Goal: Task Accomplishment & Management: Manage account settings

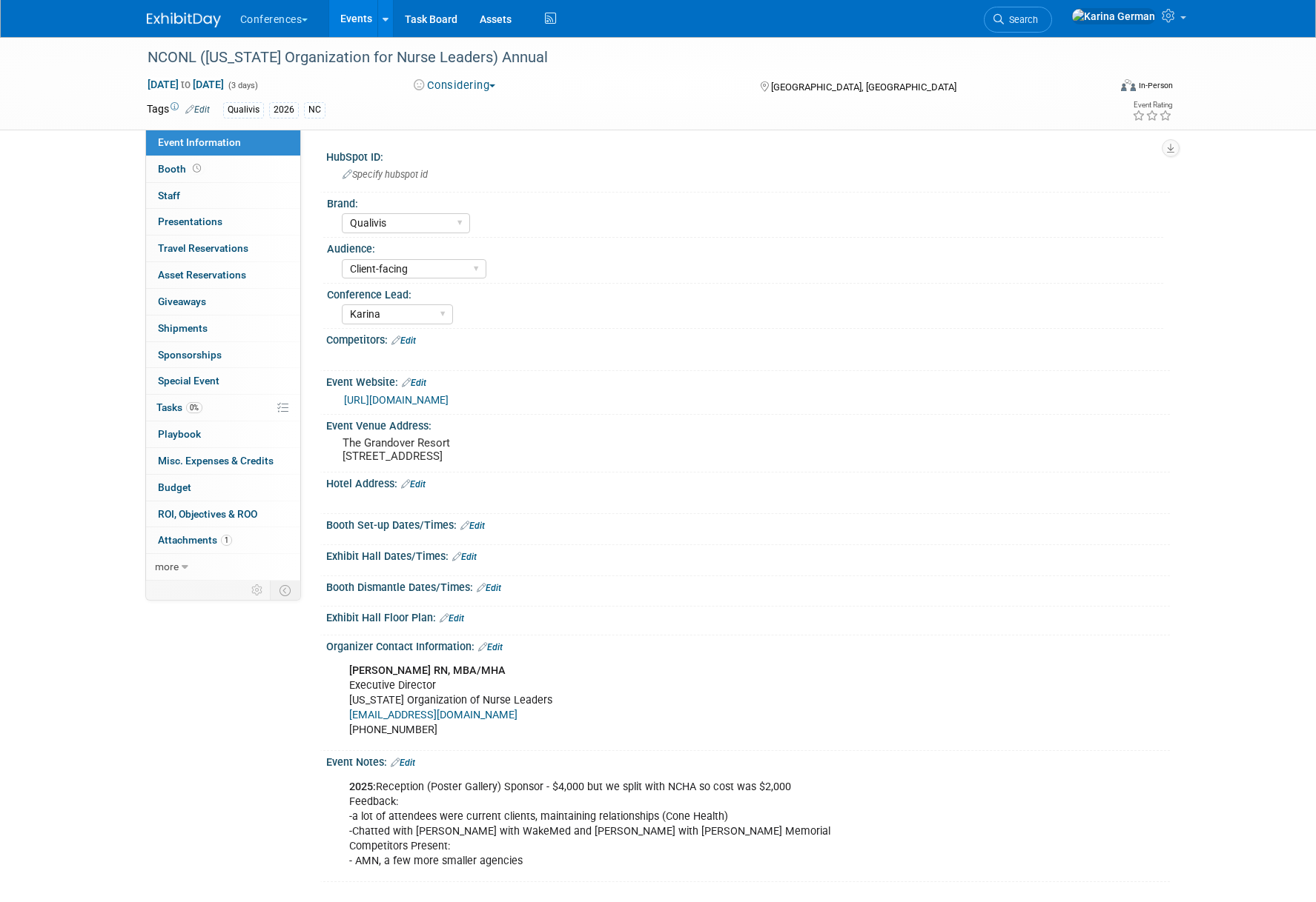
select select "Qualivis"
select select "Client-facing"
select select "Karina"
click at [1051, 29] on link "Search" at bounding box center [1017, 20] width 68 height 26
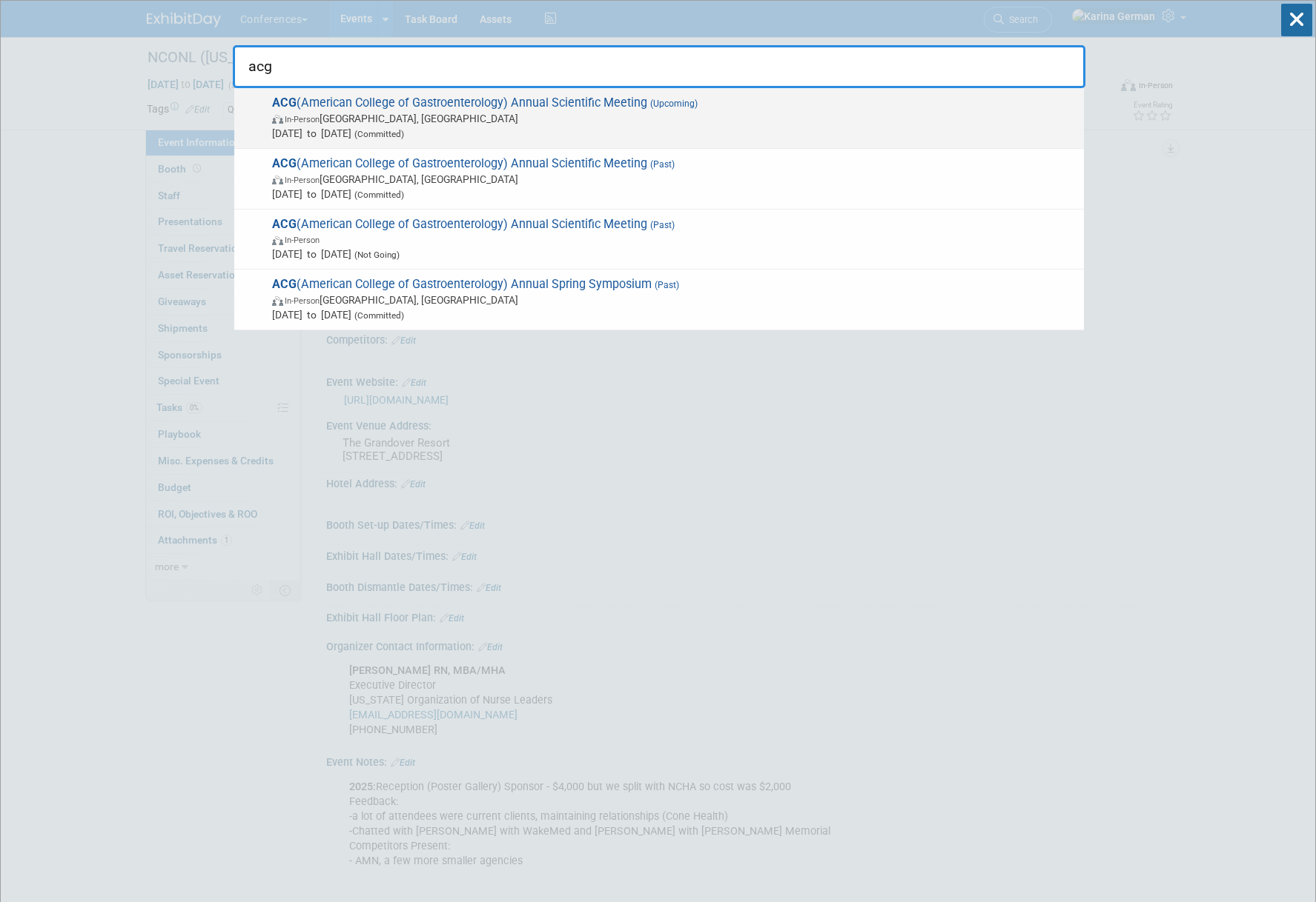
type input "acg"
click at [603, 108] on span "ACG (American College of Gastroenterology) Annual Scientific Meeting (Upcoming)…" at bounding box center [672, 118] width 808 height 45
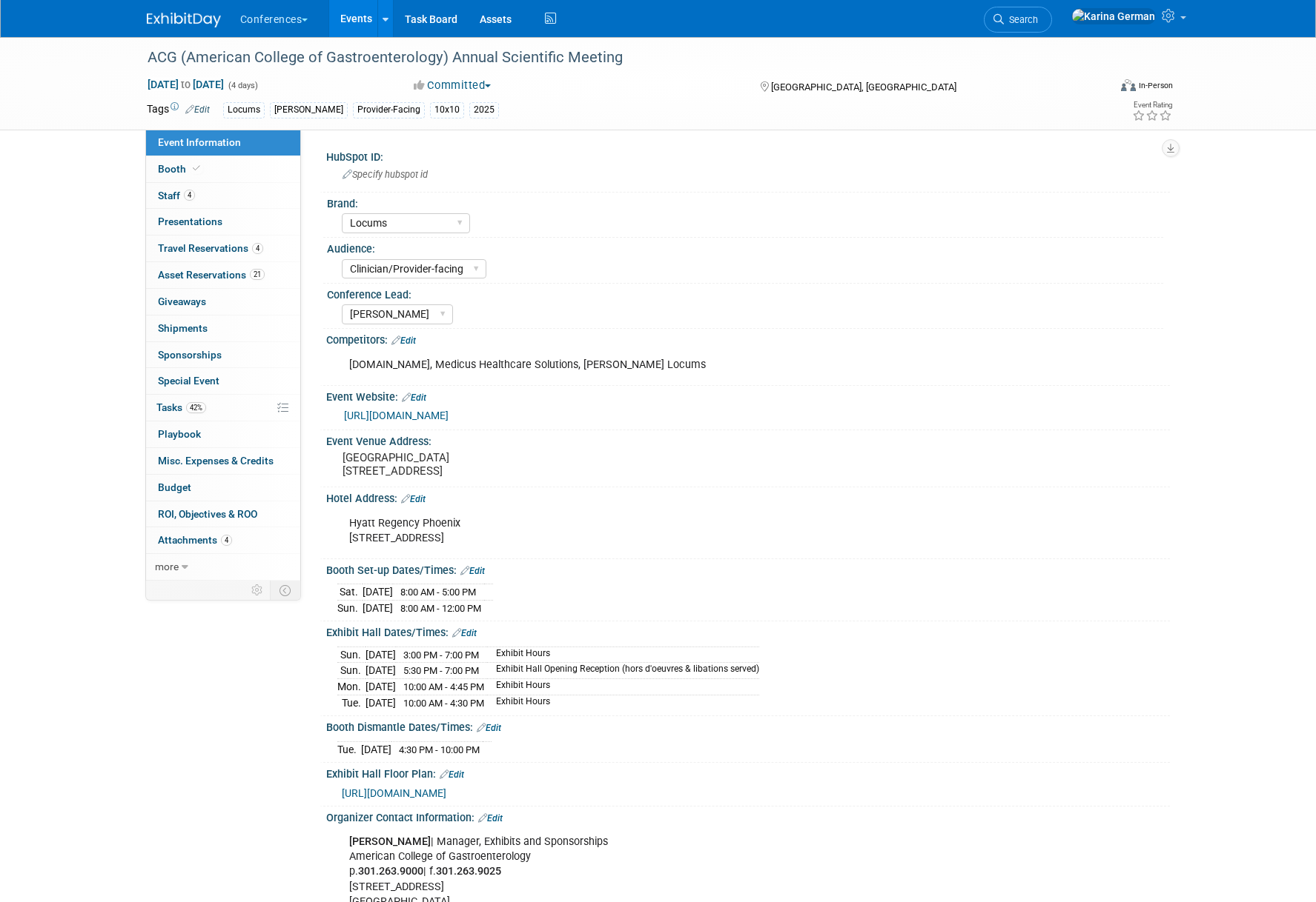
select select "Locums"
select select "Clinician/Provider-facing"
select select "Mel"
click at [210, 189] on link "4 Staff 4" at bounding box center [223, 196] width 154 height 26
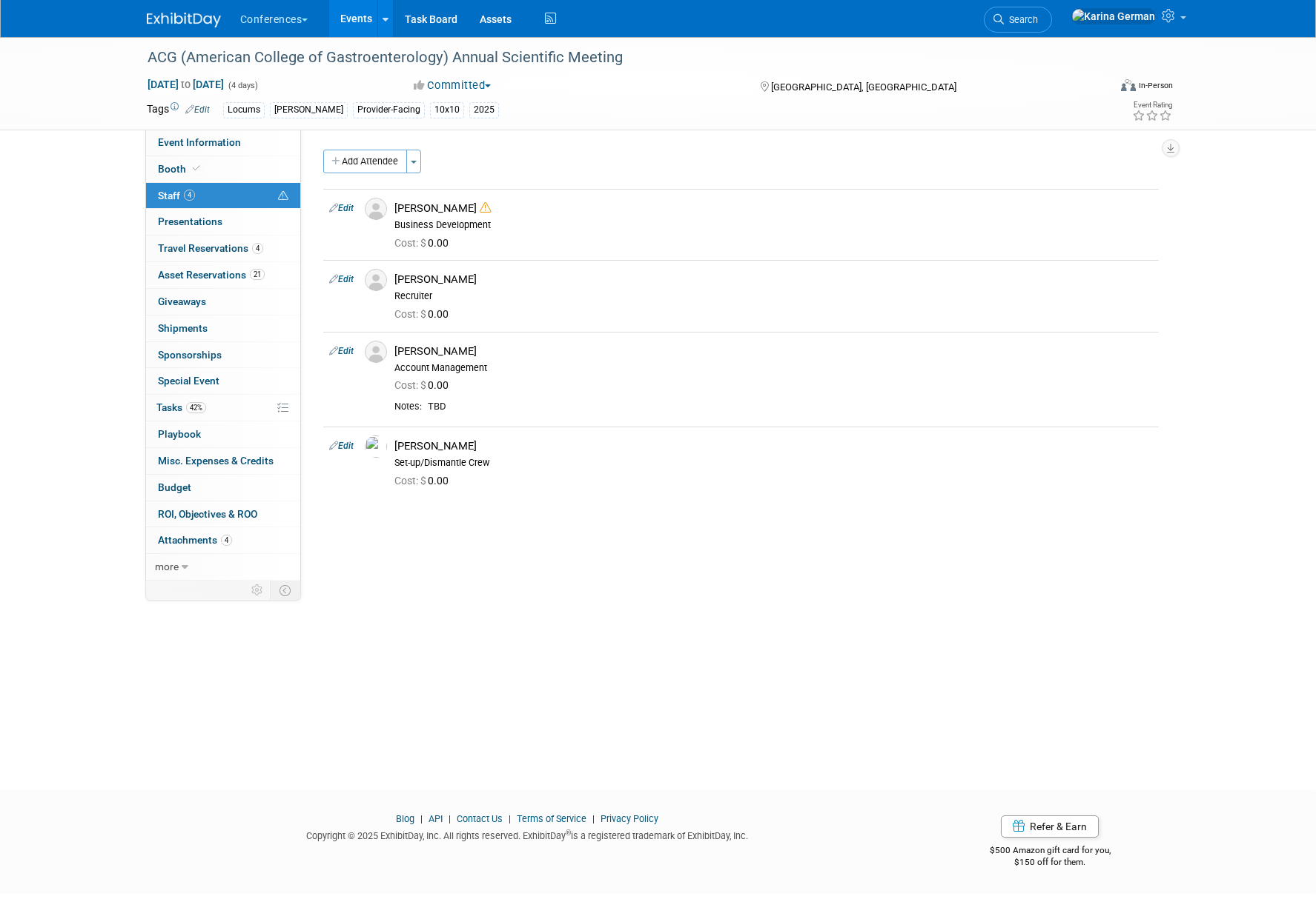
click at [71, 560] on div "ACG (American College of Gastroenterology) Annual Scientific Meeting Oct 25, 20…" at bounding box center [658, 400] width 1316 height 727
click at [228, 146] on span "Event Information" at bounding box center [200, 142] width 83 height 12
select select "Locums"
select select "Clinician/Provider-facing"
select select "[PERSON_NAME]"
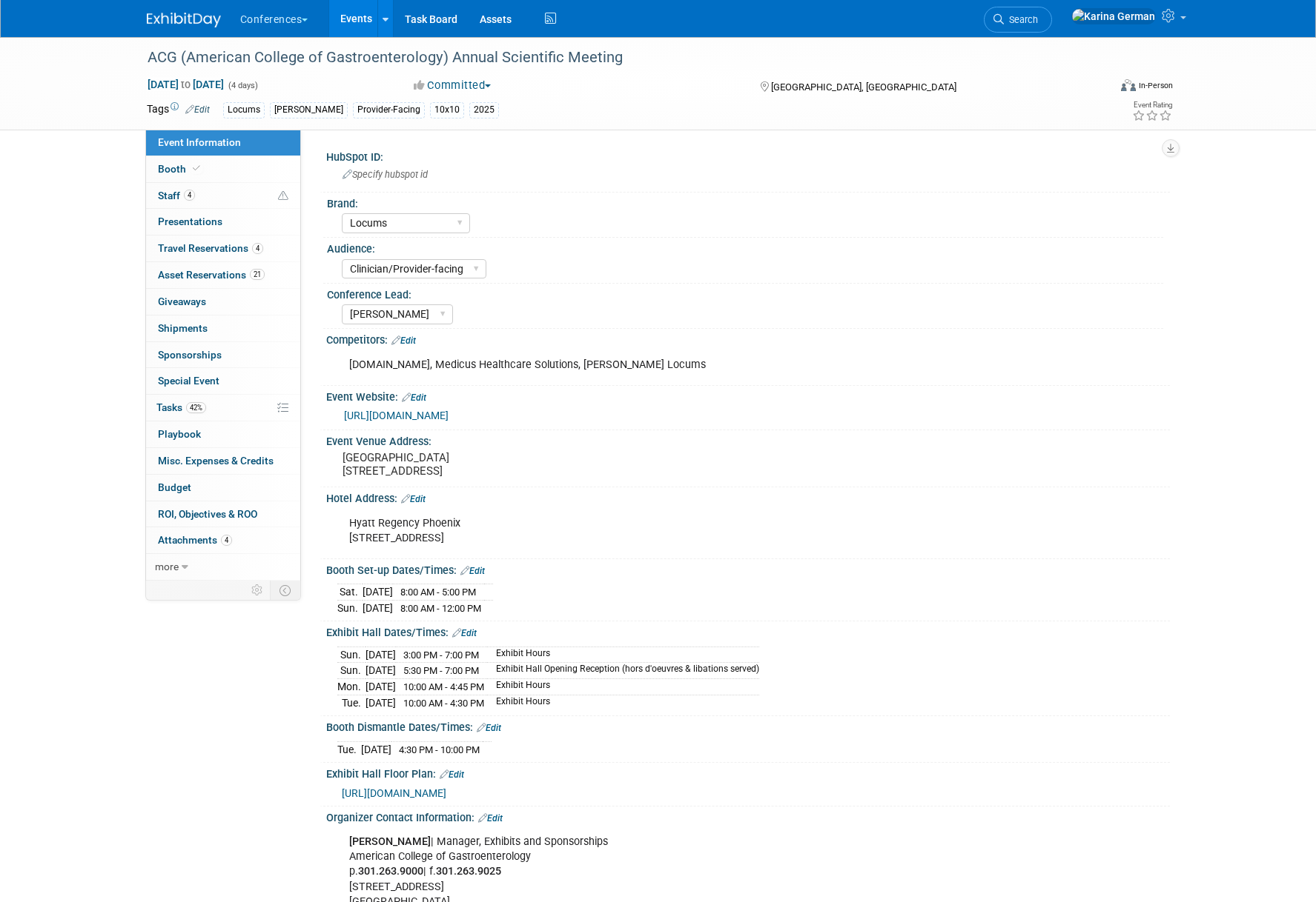
click at [50, 489] on div "ACG (American College of Gastroenterology) Annual Scientific Meeting Oct 25, 20…" at bounding box center [658, 574] width 1316 height 1076
click at [152, 411] on link "42% Tasks 42%" at bounding box center [223, 408] width 154 height 26
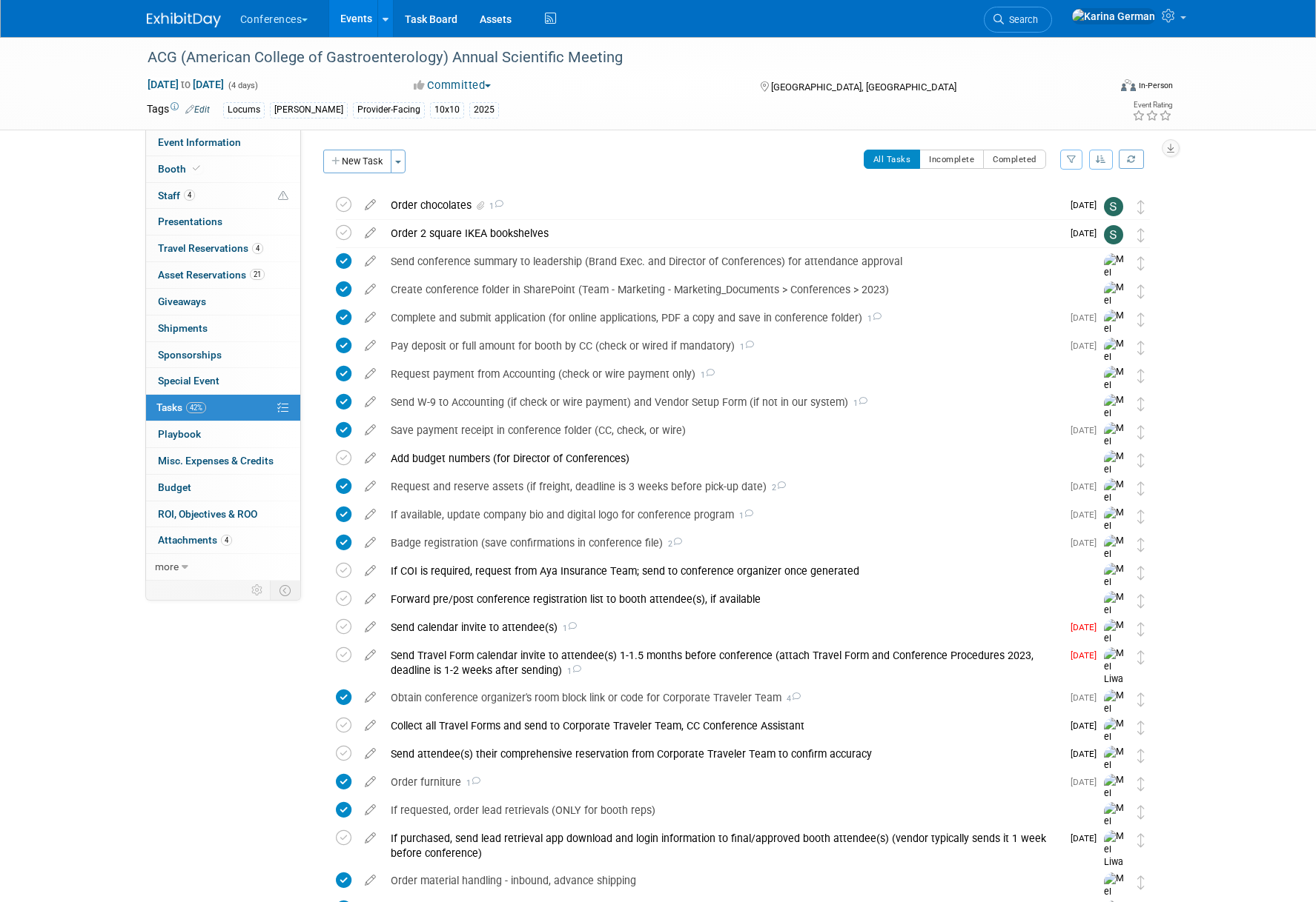
click at [38, 446] on div "ACG (American College of Gastroenterology) Annual Scientific Meeting Oct 25, 20…" at bounding box center [658, 708] width 1316 height 1344
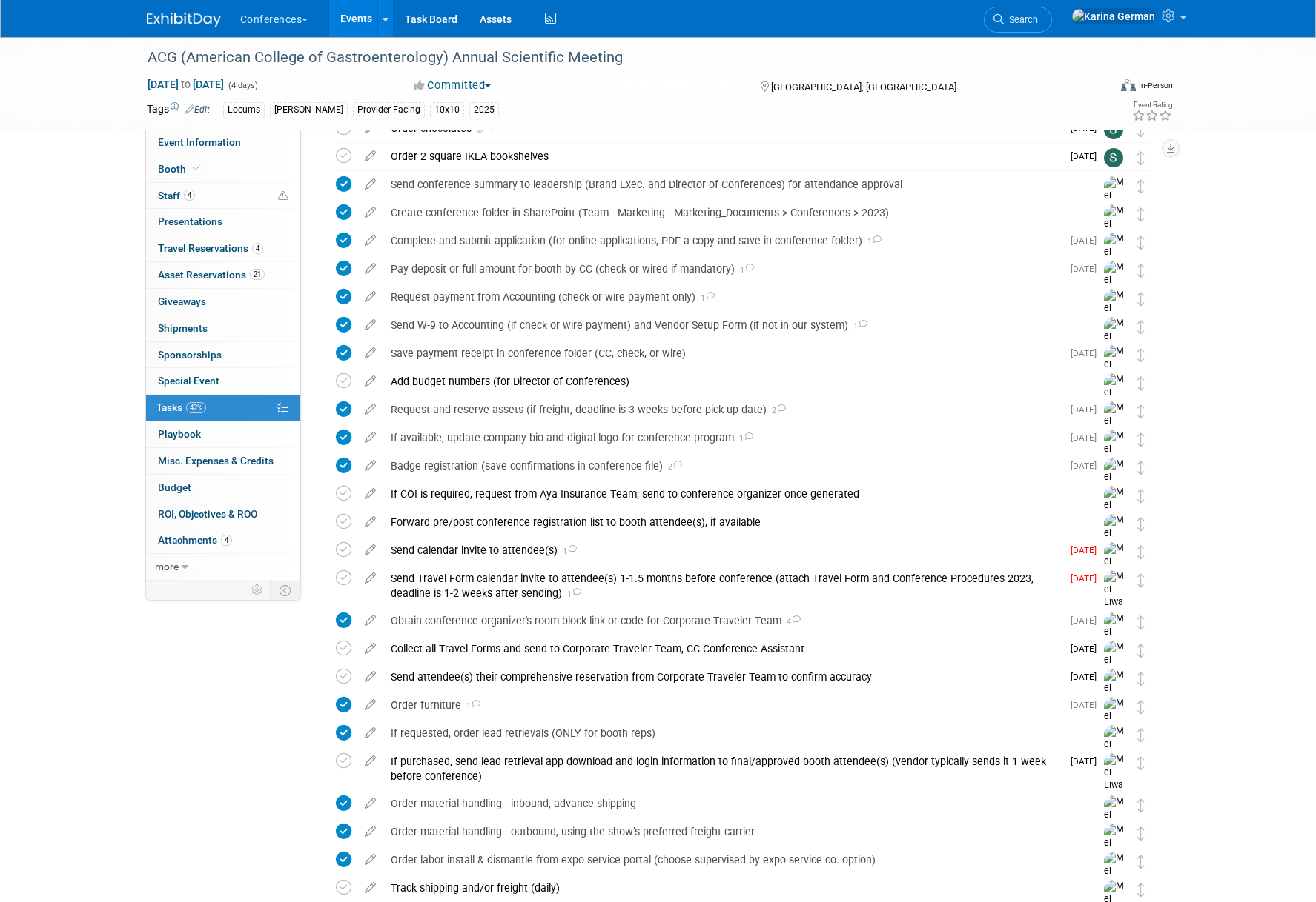
scroll to position [78, 0]
click at [531, 551] on div "Send calendar invite to attendee(s) 1" at bounding box center [723, 549] width 678 height 25
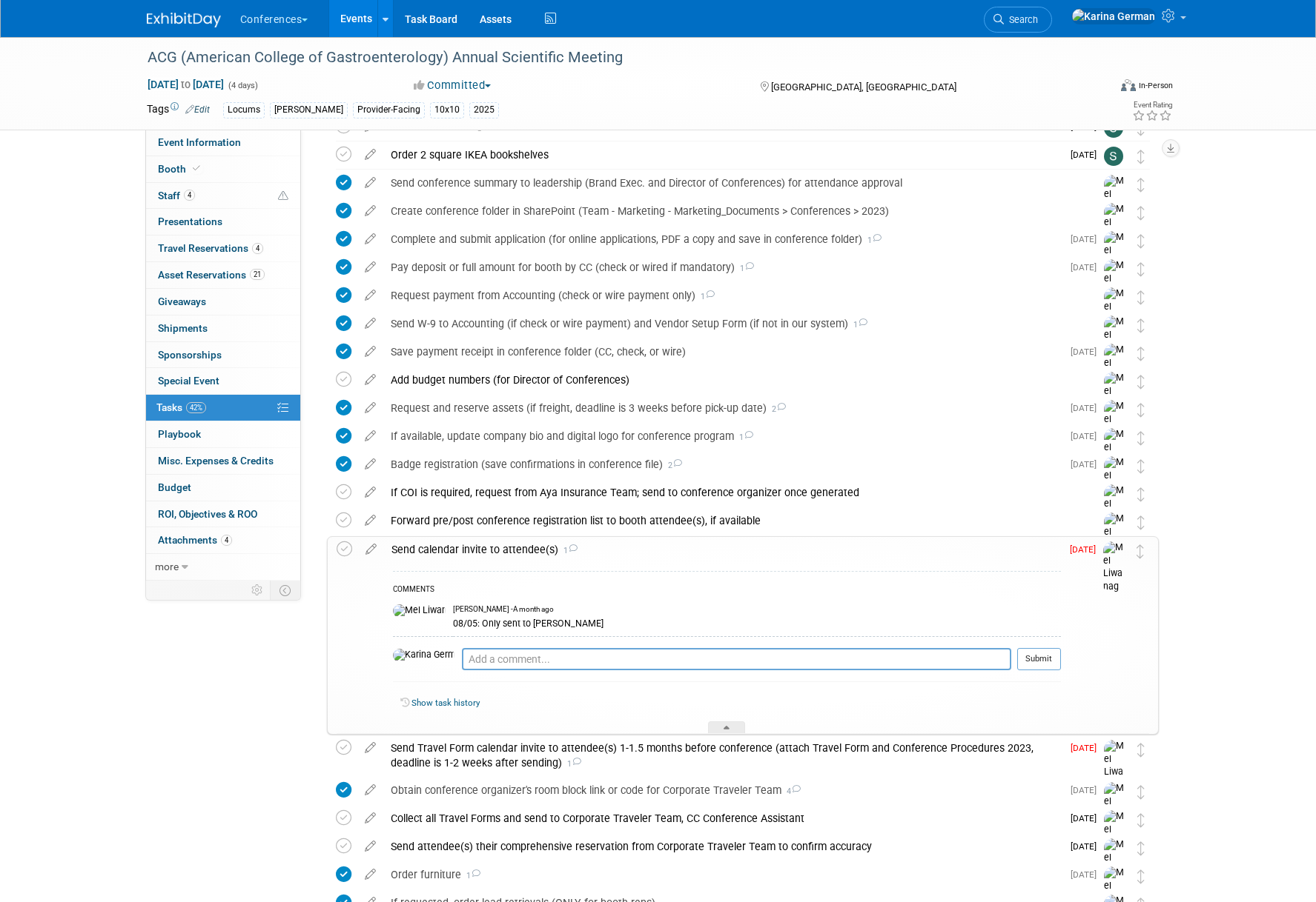
click at [531, 551] on div "Send calendar invite to attendee(s) 1" at bounding box center [723, 549] width 676 height 25
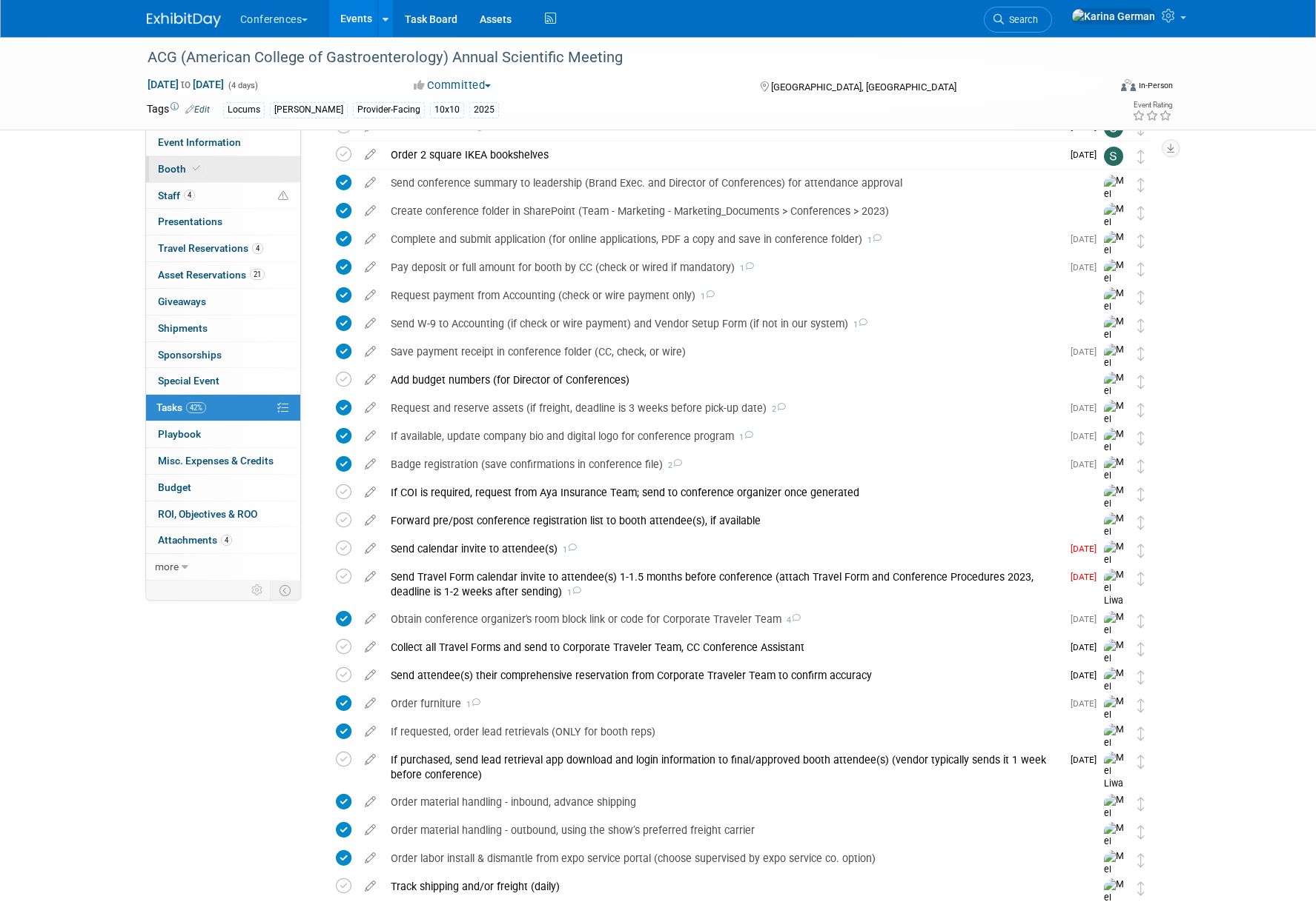
click at [191, 172] on span at bounding box center [196, 169] width 13 height 11
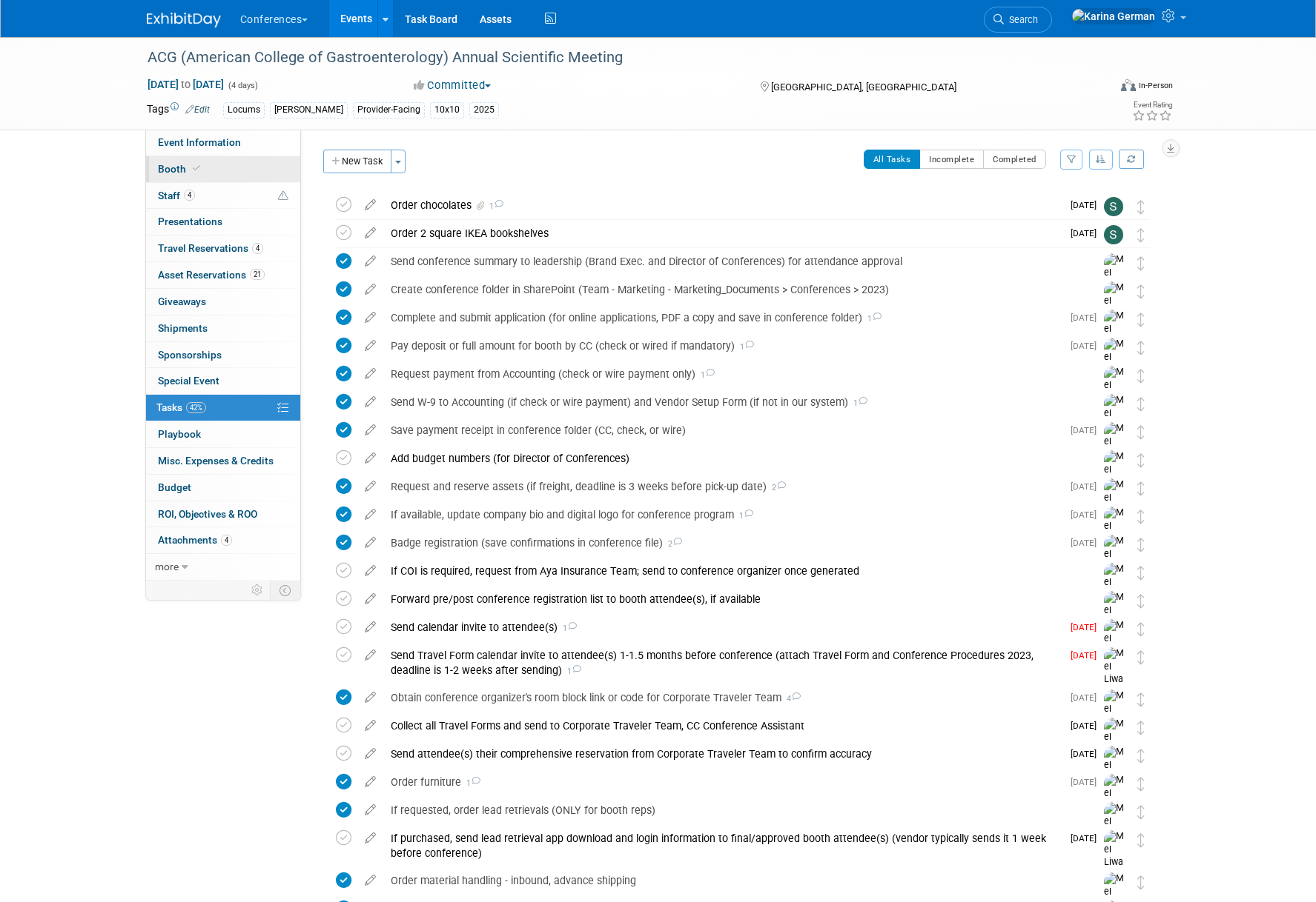
select select "10'x10'"
select select "Yes"
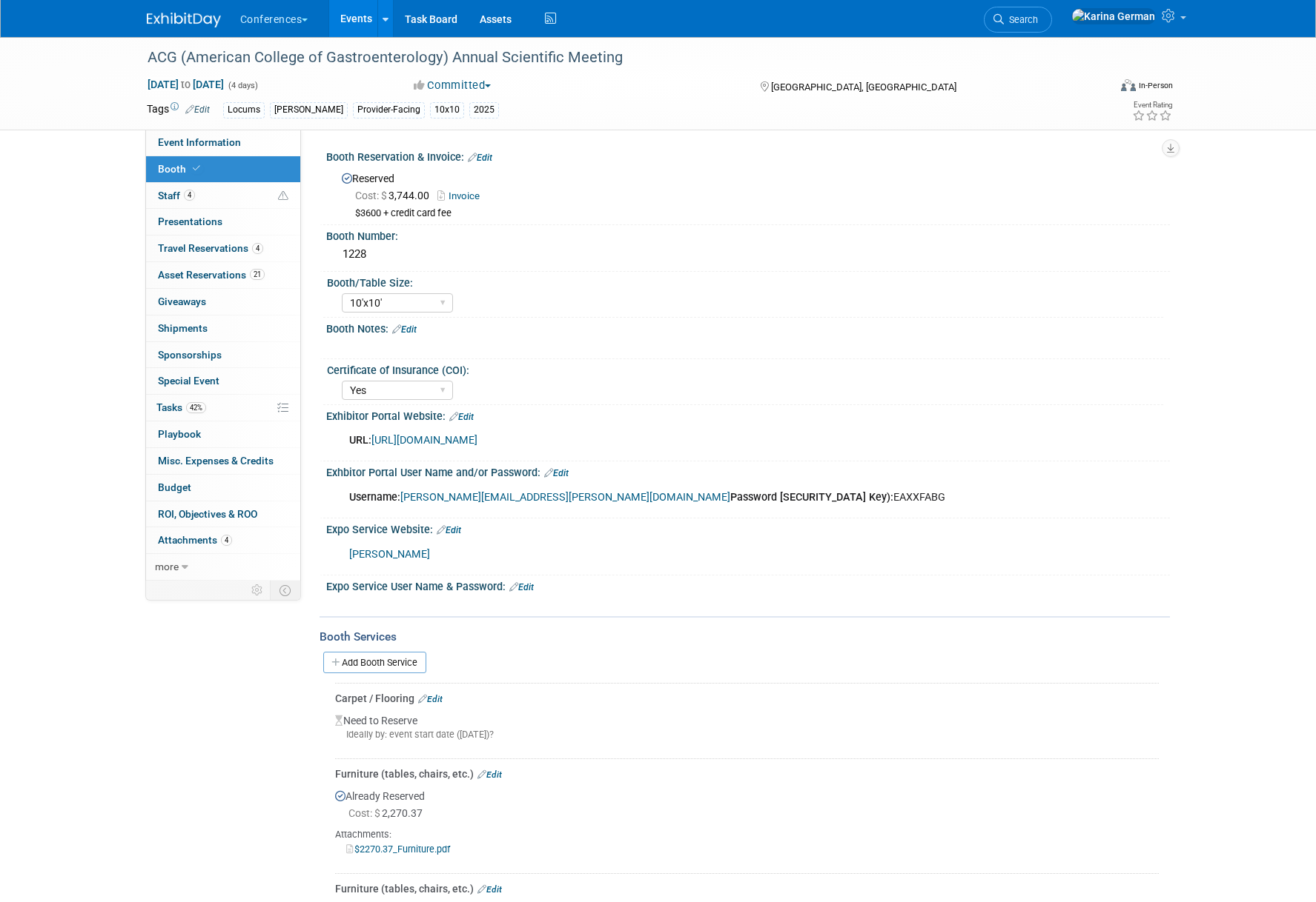
click at [71, 325] on div "ACG (American College of Gastroenterology) Annual Scientific Meeting Oct 25, 20…" at bounding box center [658, 692] width 1316 height 1311
click at [237, 191] on link "4 Staff 4" at bounding box center [223, 196] width 154 height 26
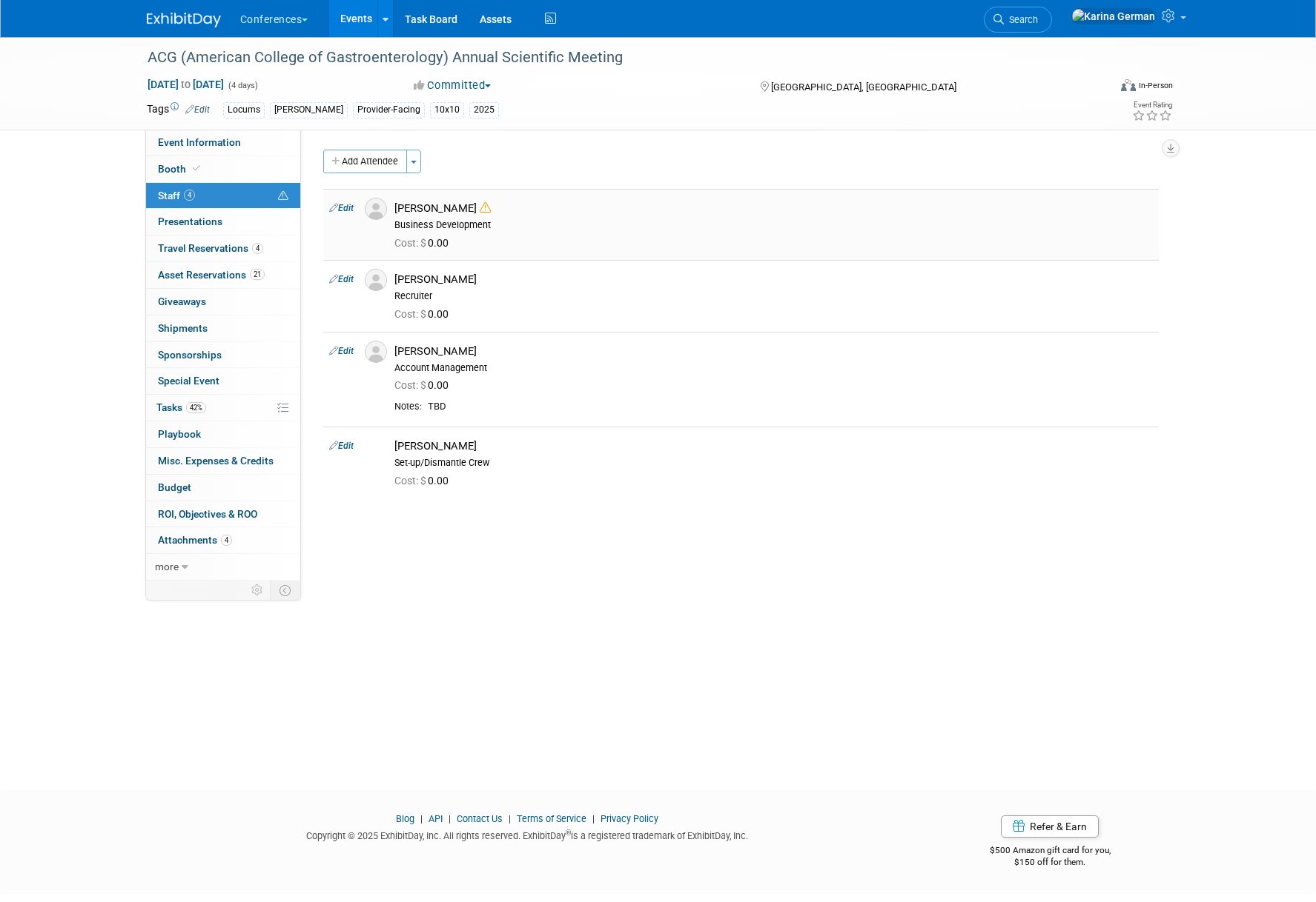
click at [479, 202] on icon at bounding box center [485, 208] width 11 height 11
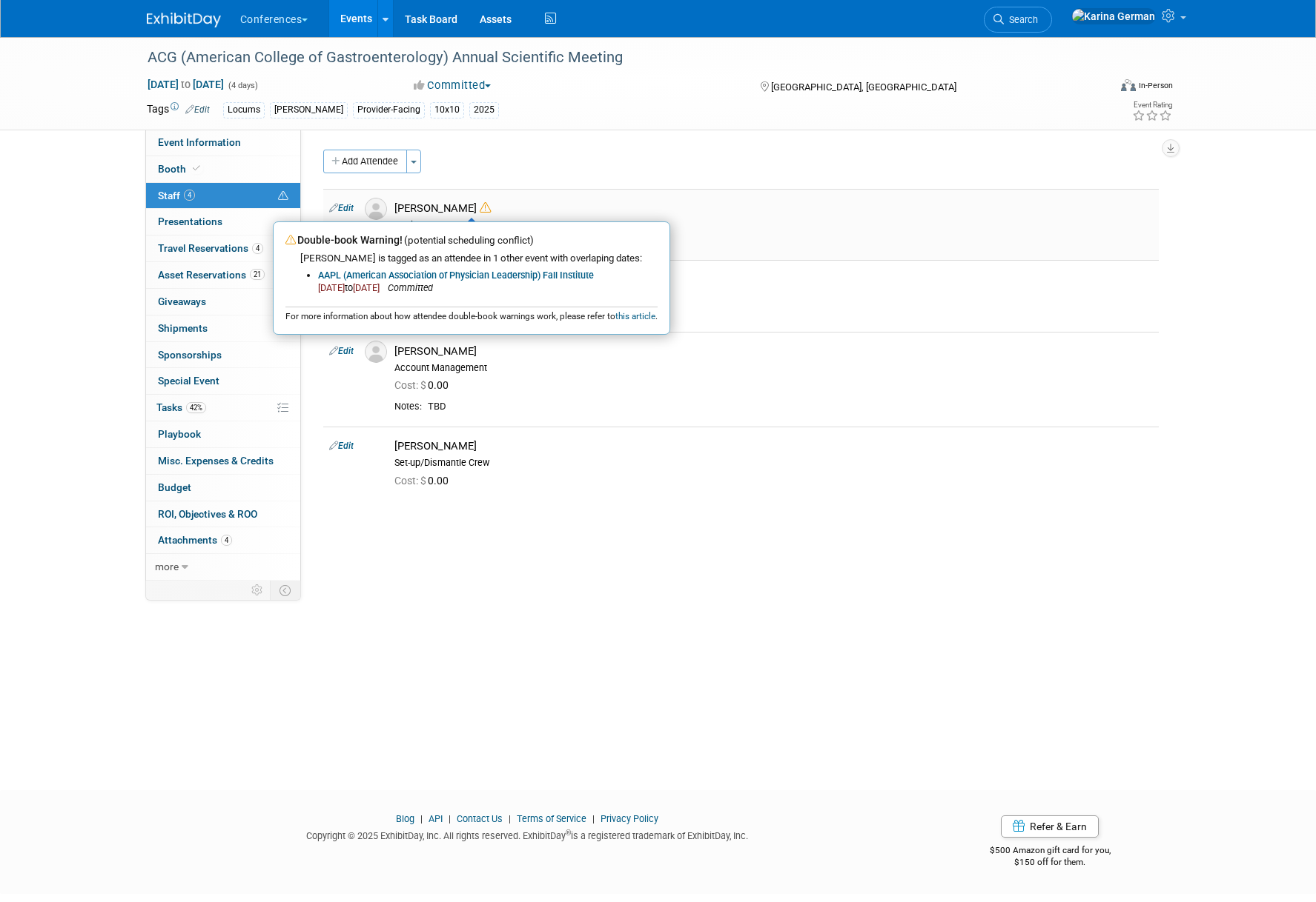
click at [479, 202] on icon at bounding box center [485, 208] width 11 height 11
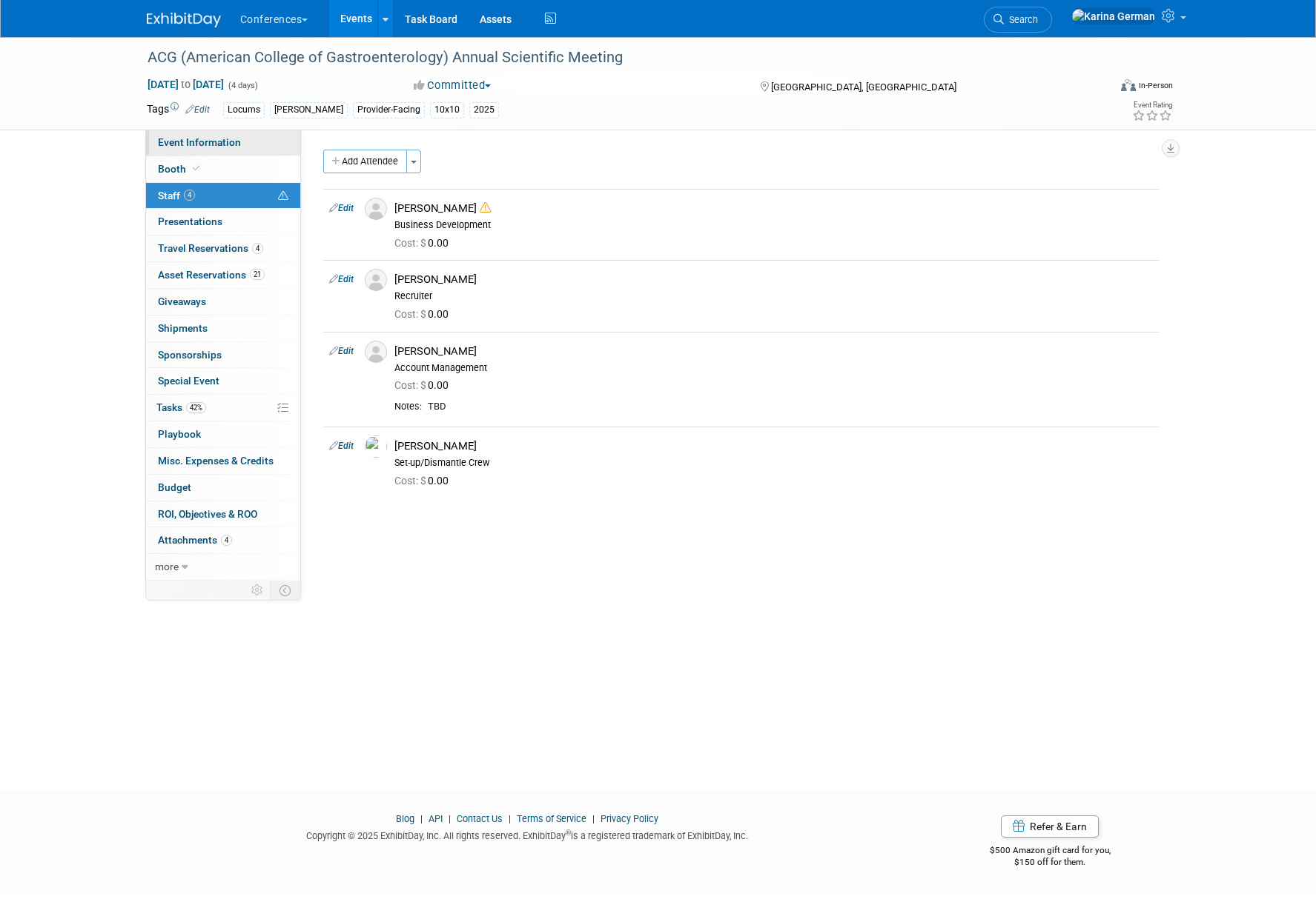
click at [231, 140] on span "Event Information" at bounding box center [200, 142] width 83 height 12
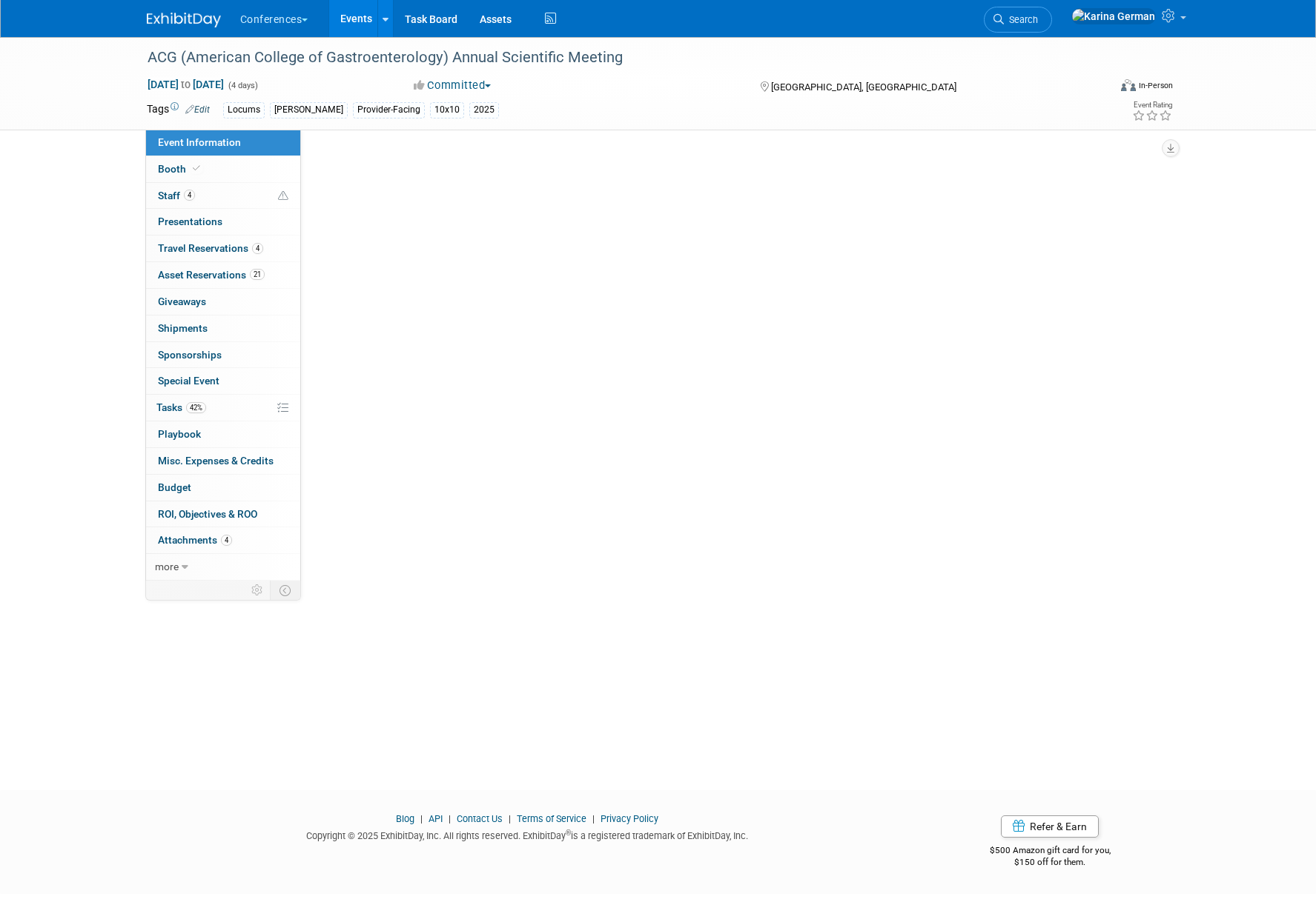
select select "Locums"
select select "Clinician/Provider-facing"
select select "[PERSON_NAME]"
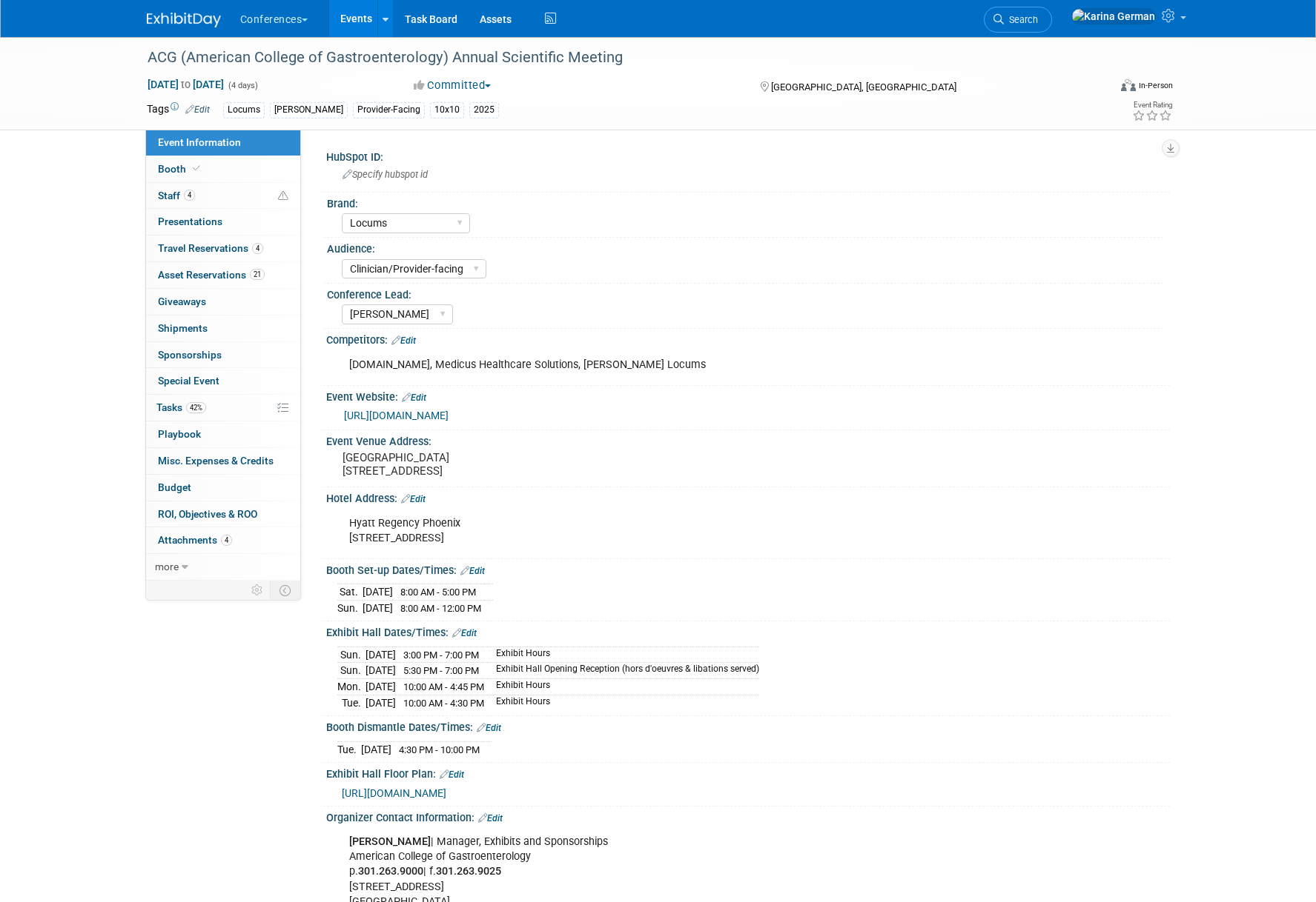
click at [54, 297] on div "ACG (American College of Gastroenterology) Annual Scientific Meeting Oct 25, 20…" at bounding box center [658, 574] width 1316 height 1076
click at [351, 22] on link "Events" at bounding box center [355, 18] width 54 height 37
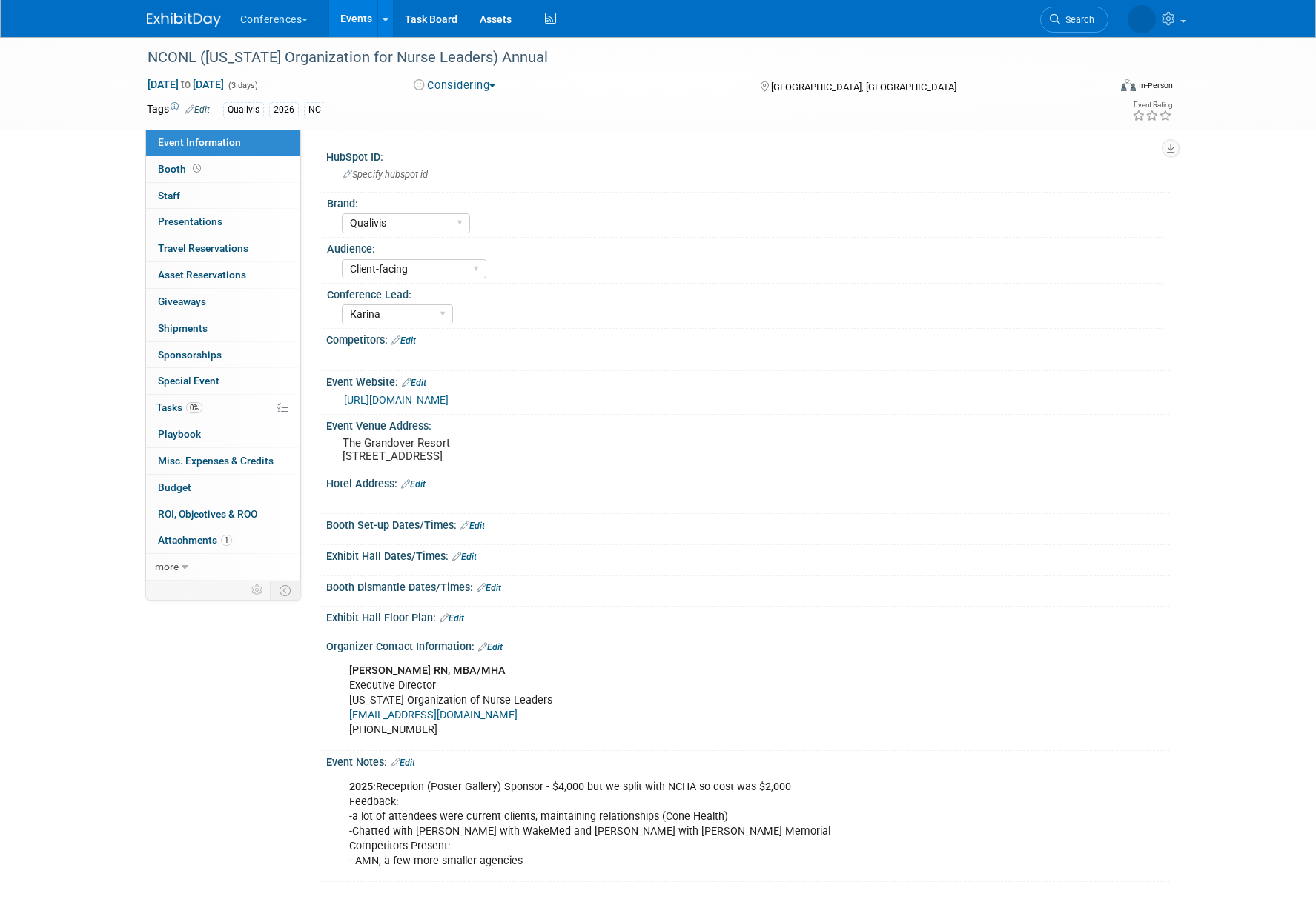
select select "Qualivis"
select select "Client-facing"
select select "Karina"
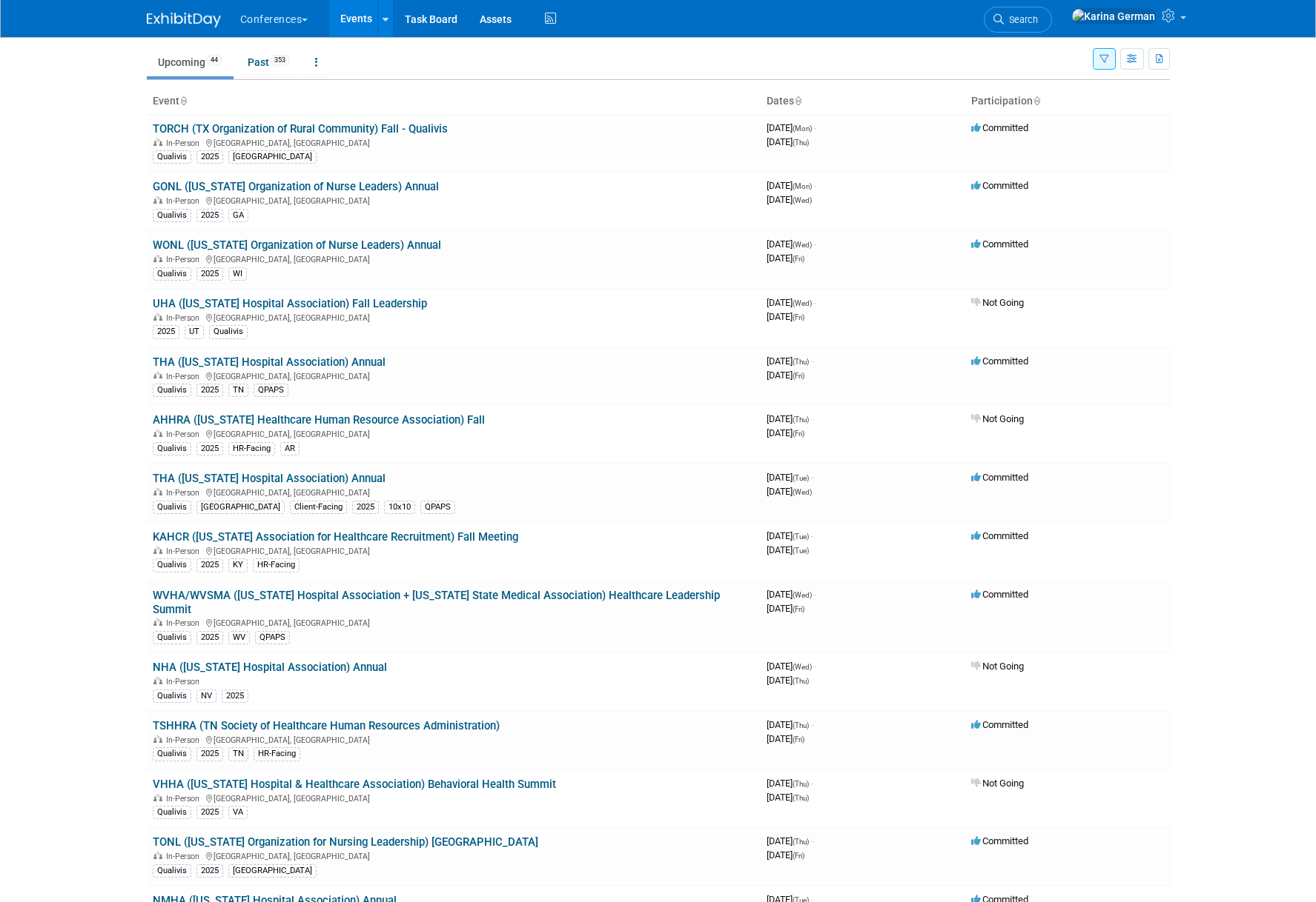
scroll to position [46, 0]
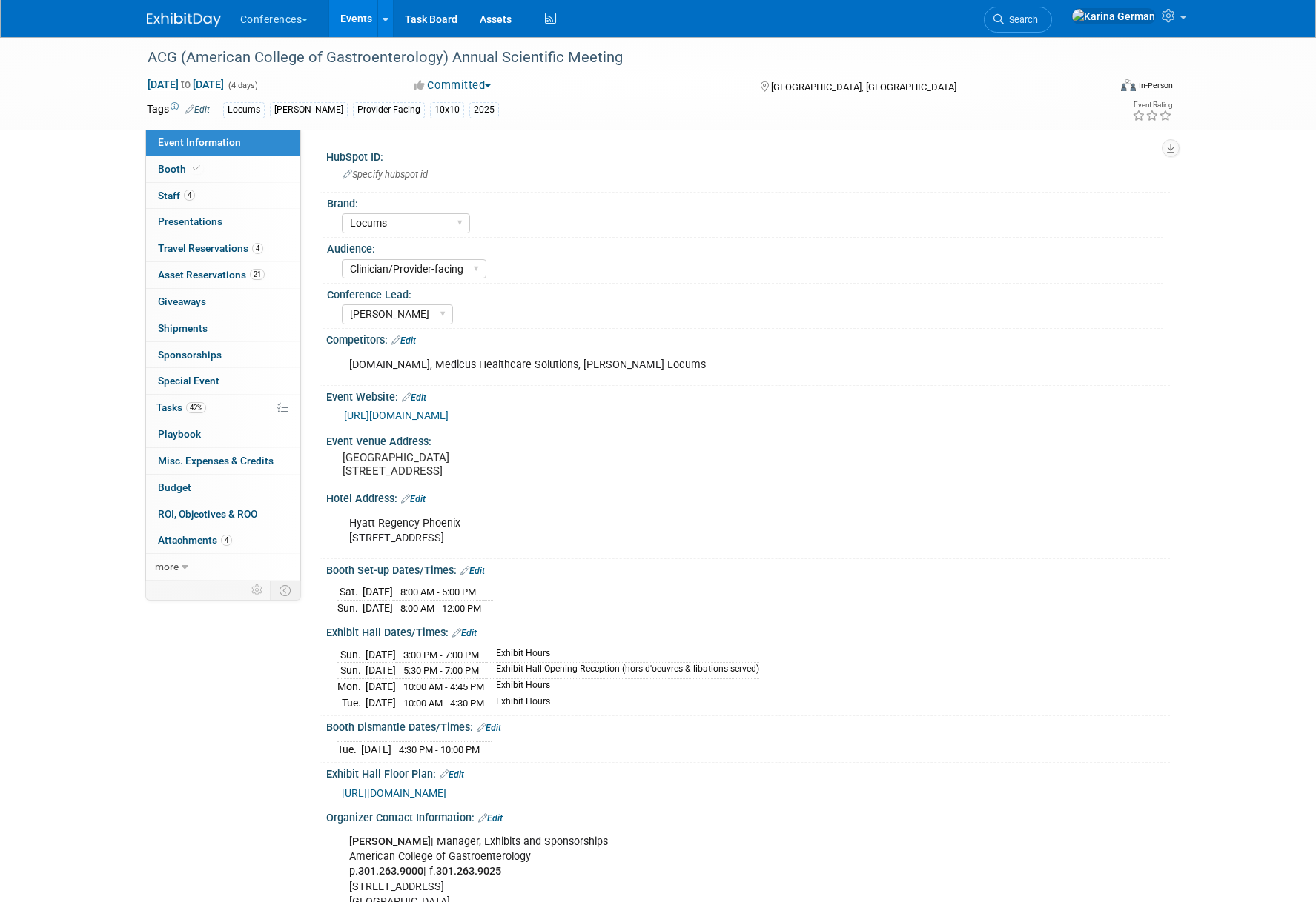
select select "Locums"
select select "Clinician/Provider-facing"
select select "[PERSON_NAME]"
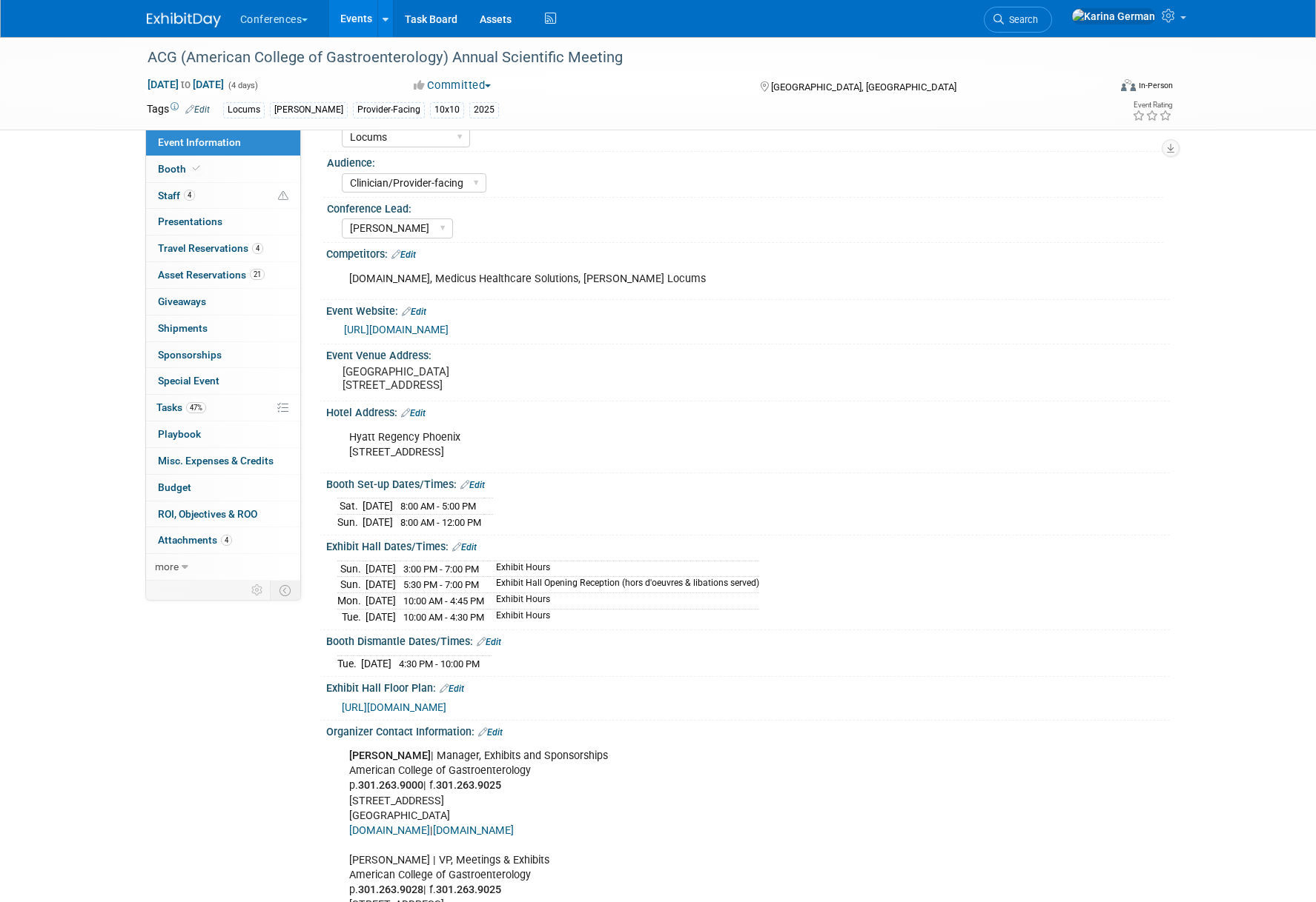
scroll to position [88, 0]
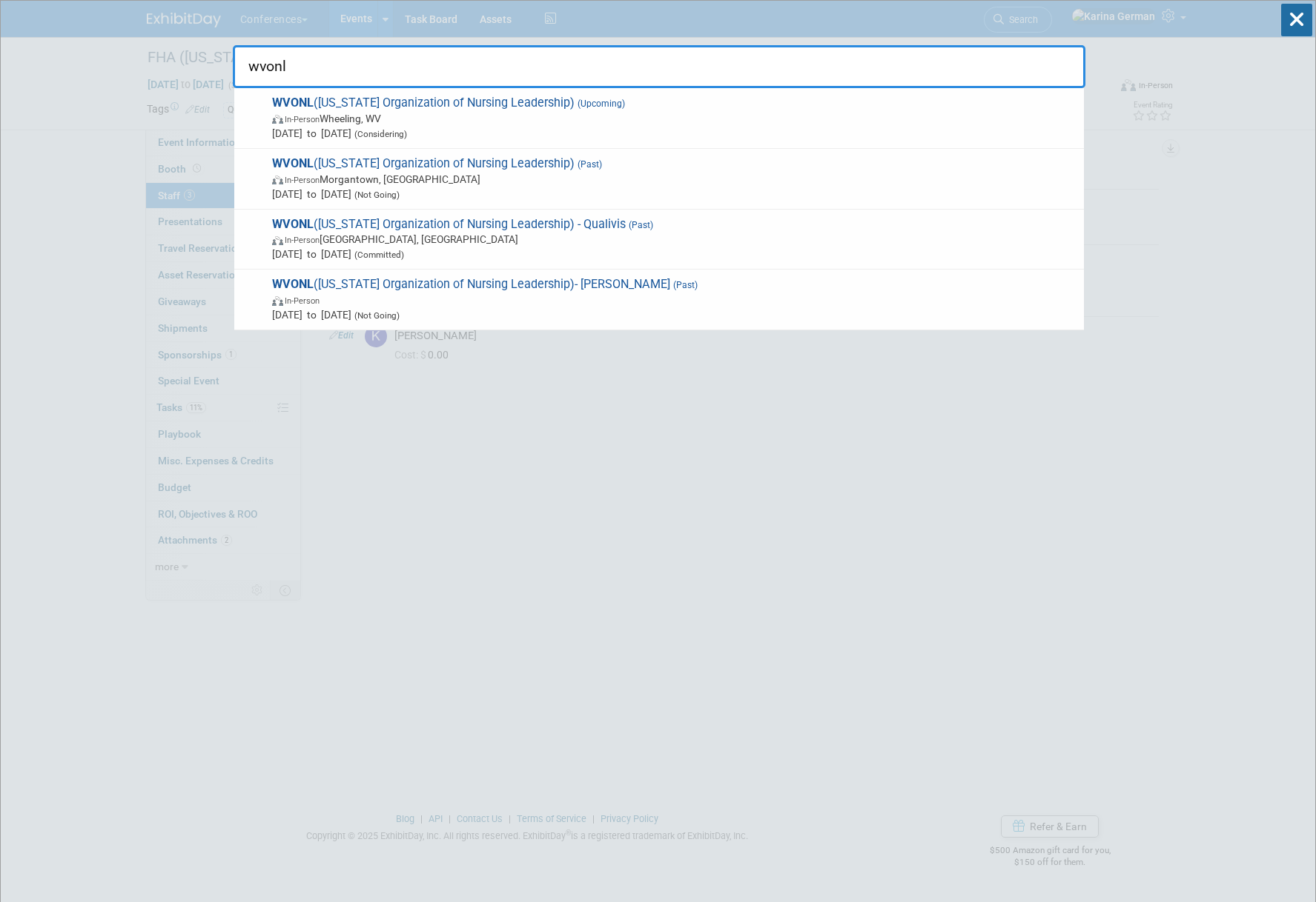
type input "wvonl"
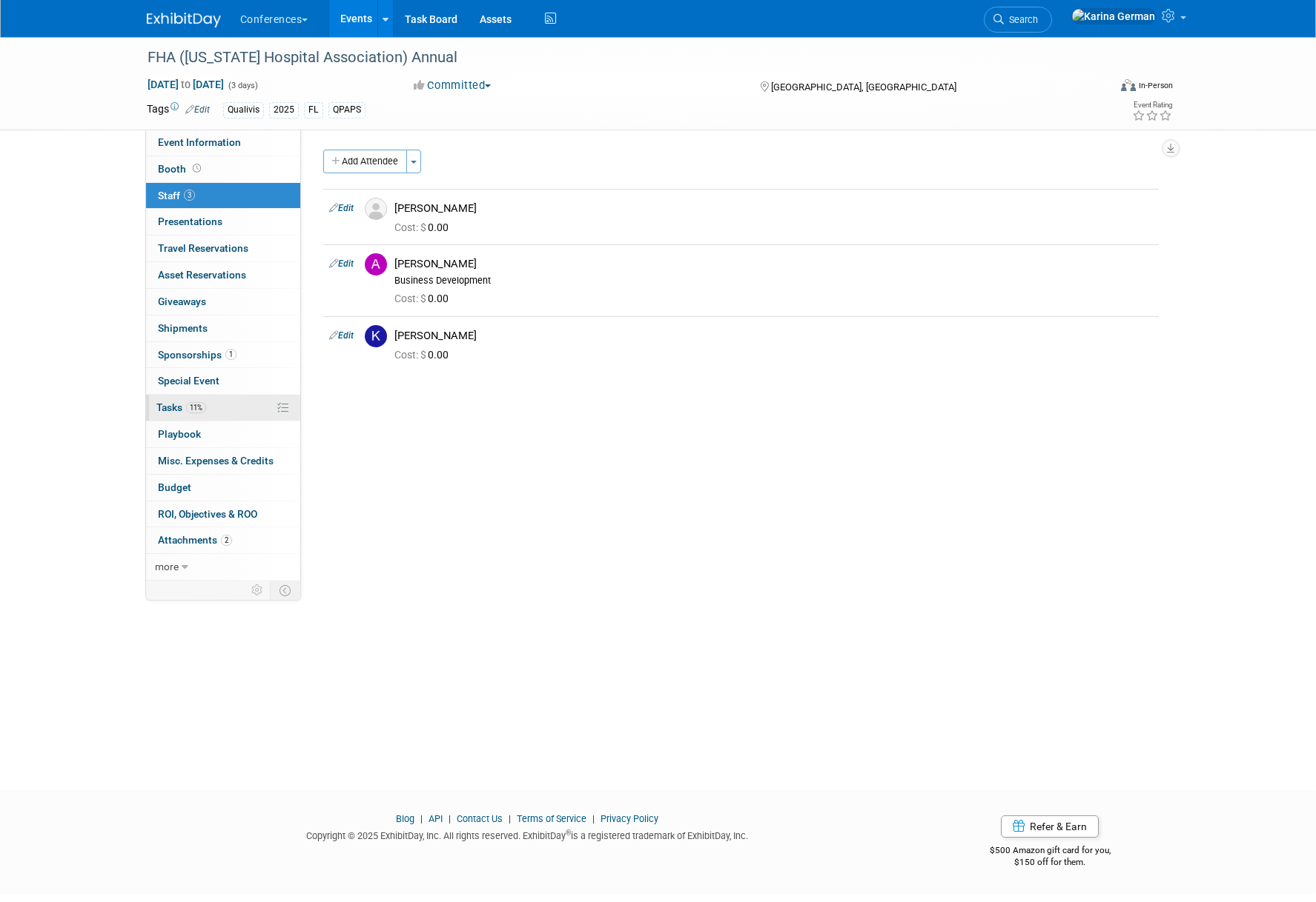
click at [196, 407] on span "11%" at bounding box center [195, 408] width 20 height 11
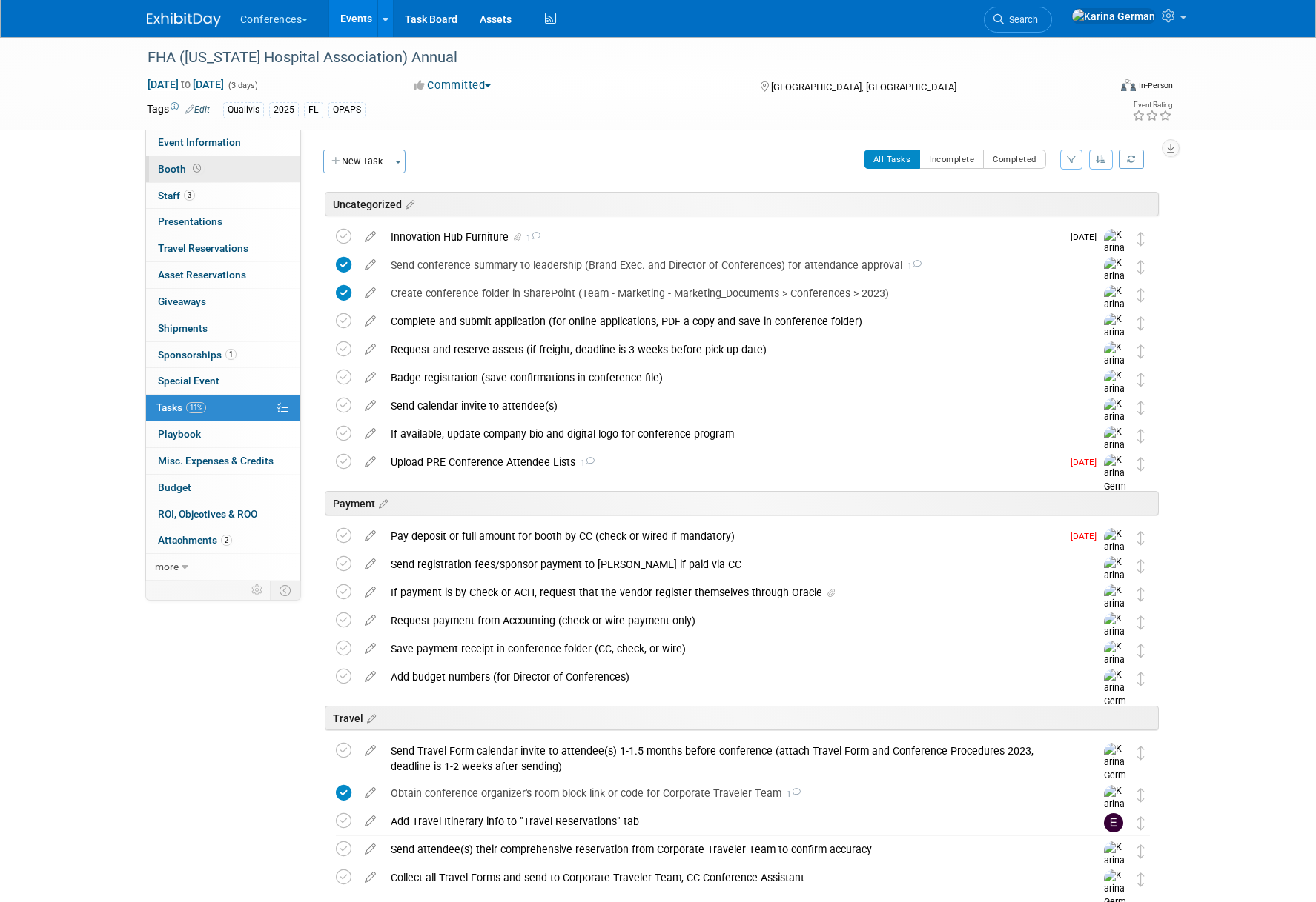
click at [248, 169] on link "Booth" at bounding box center [223, 169] width 154 height 26
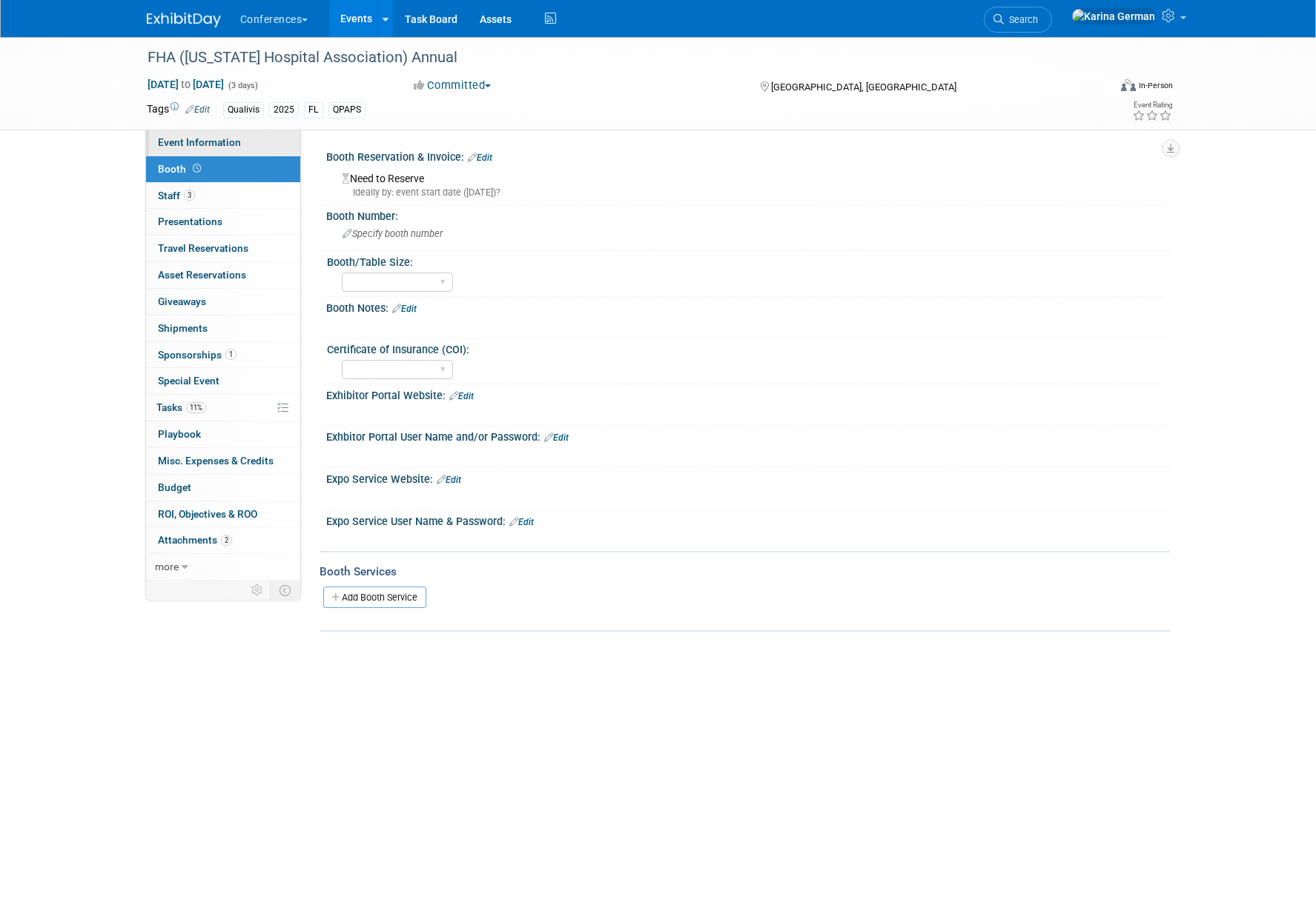
click at [238, 137] on link "Event Information" at bounding box center [223, 143] width 154 height 26
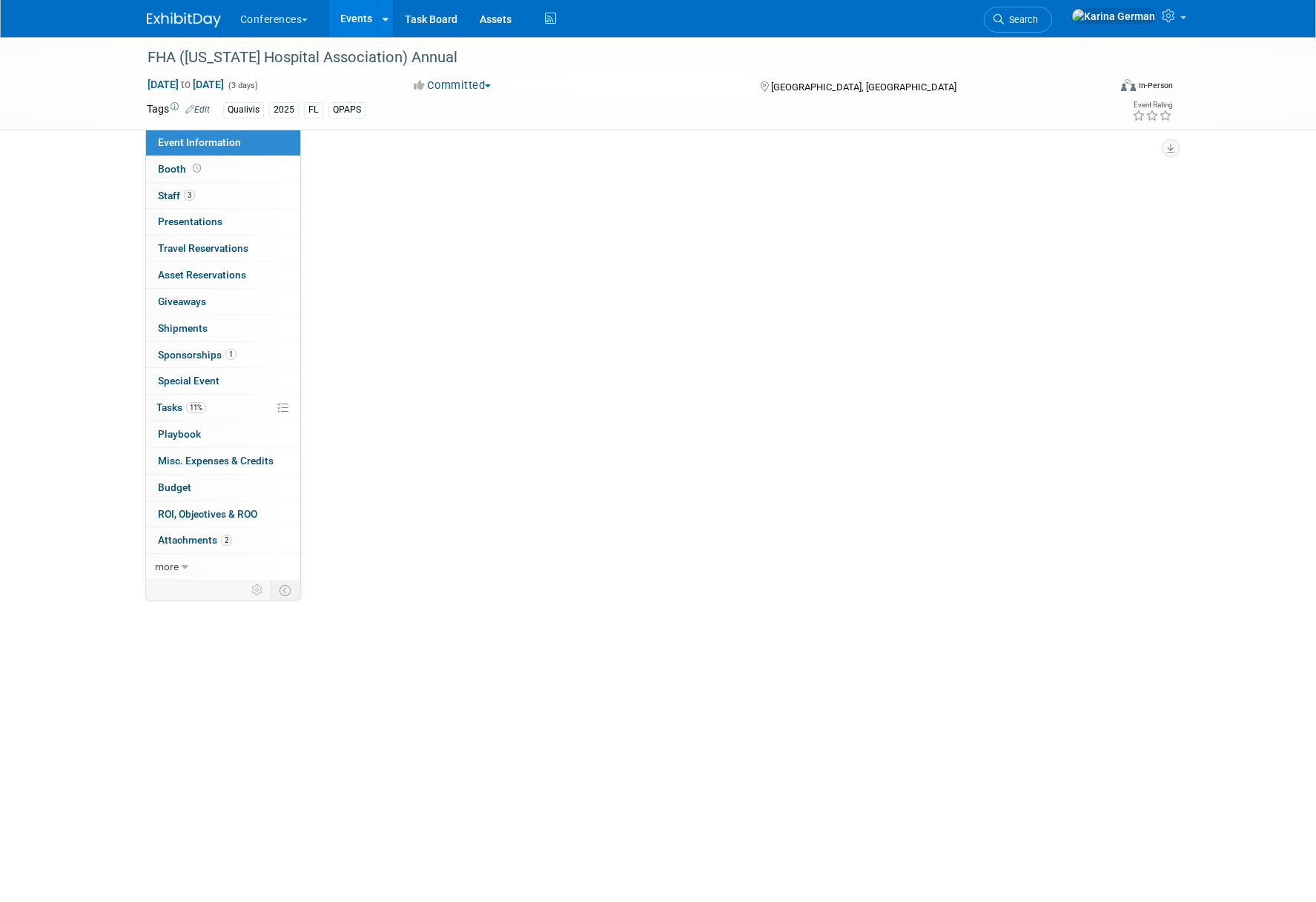
select select "Qualivis"
select select "Client-facing"
select select "Karina"
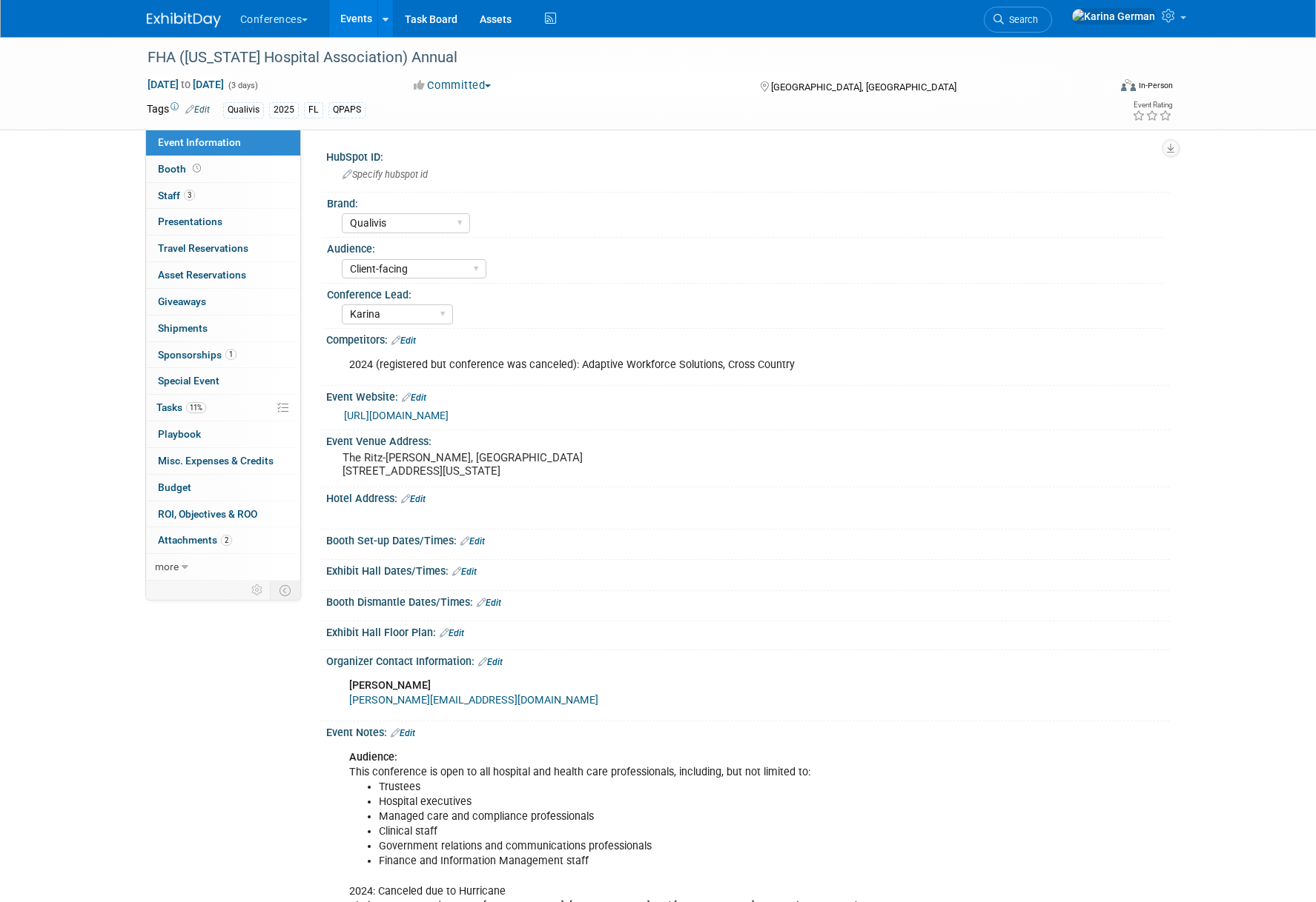
click at [448, 412] on link "[URL][DOMAIN_NAME]" at bounding box center [396, 415] width 105 height 12
click at [192, 410] on span "11%" at bounding box center [195, 408] width 20 height 11
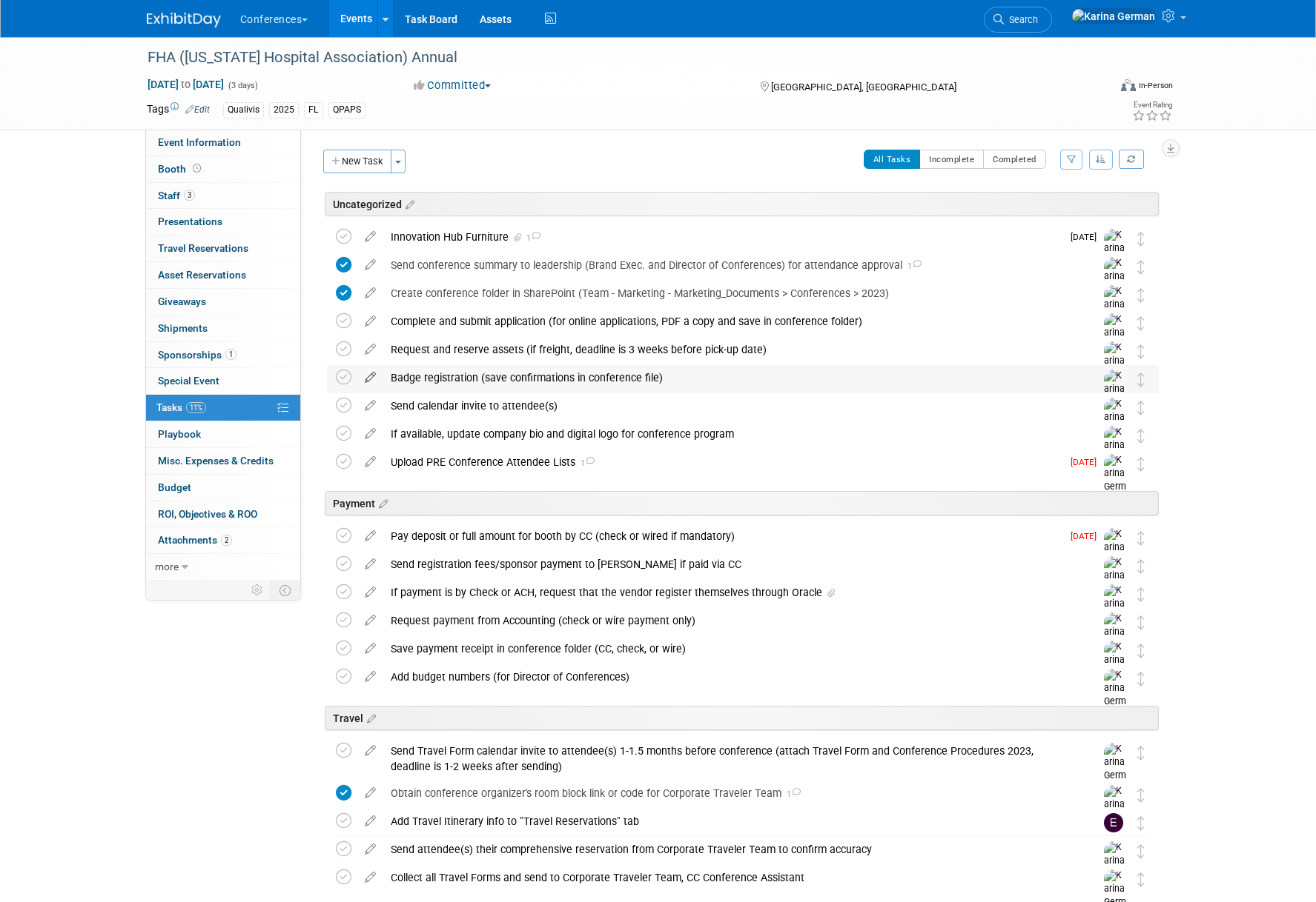
click at [366, 379] on icon at bounding box center [370, 375] width 26 height 19
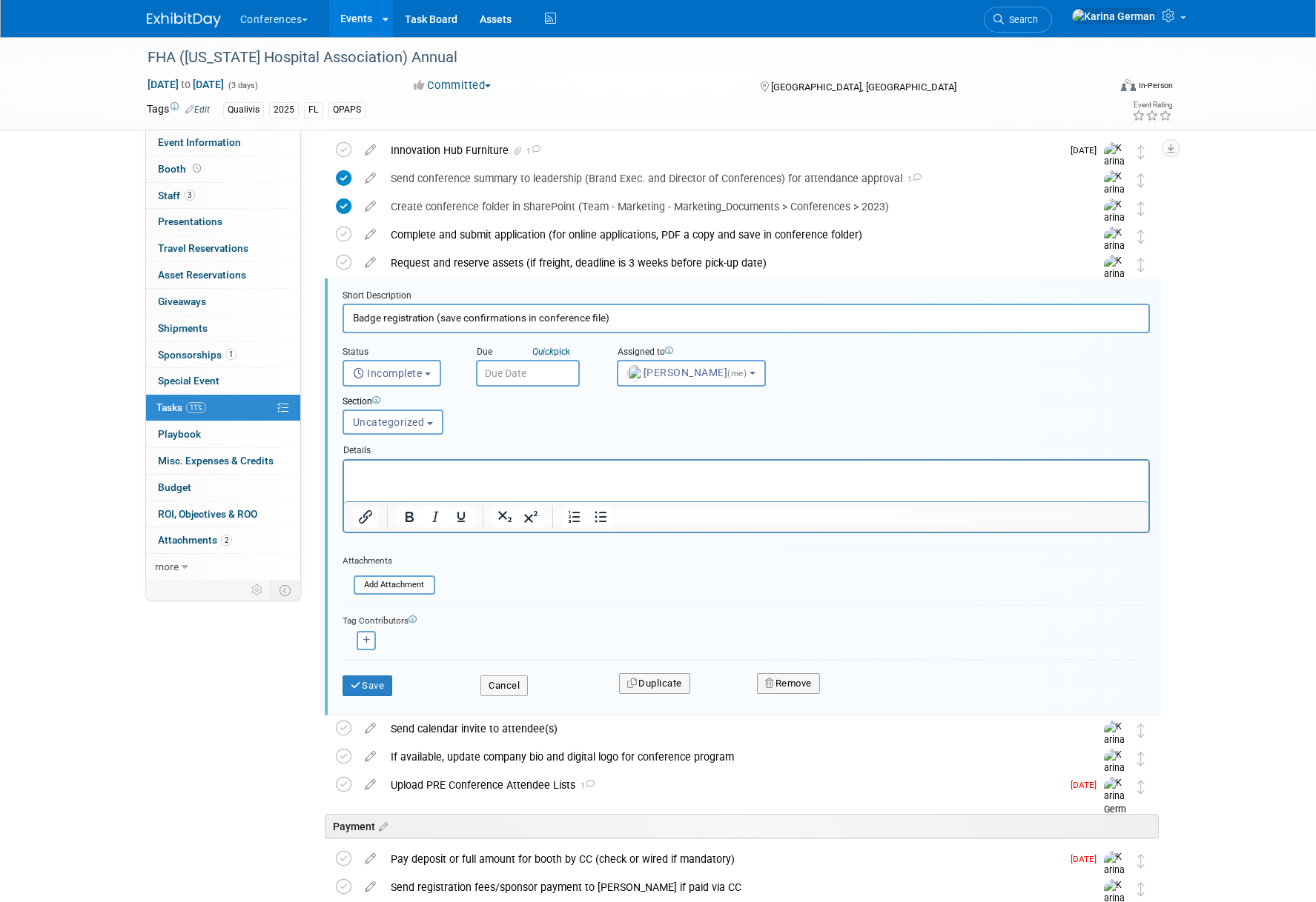
scroll to position [148, 0]
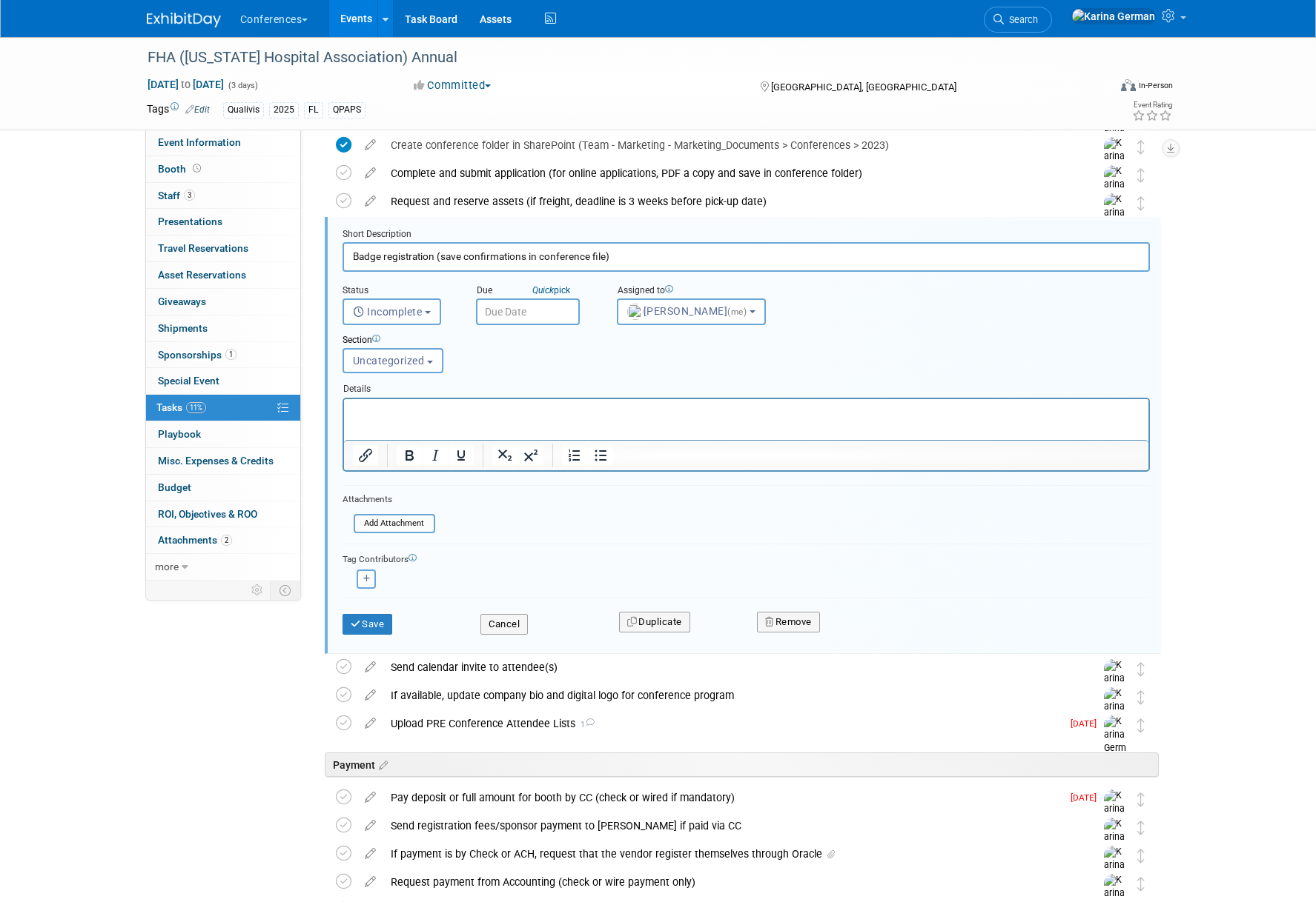
click at [508, 413] on p "Rich Text Area. Press ALT-0 for help." at bounding box center [746, 411] width 788 height 14
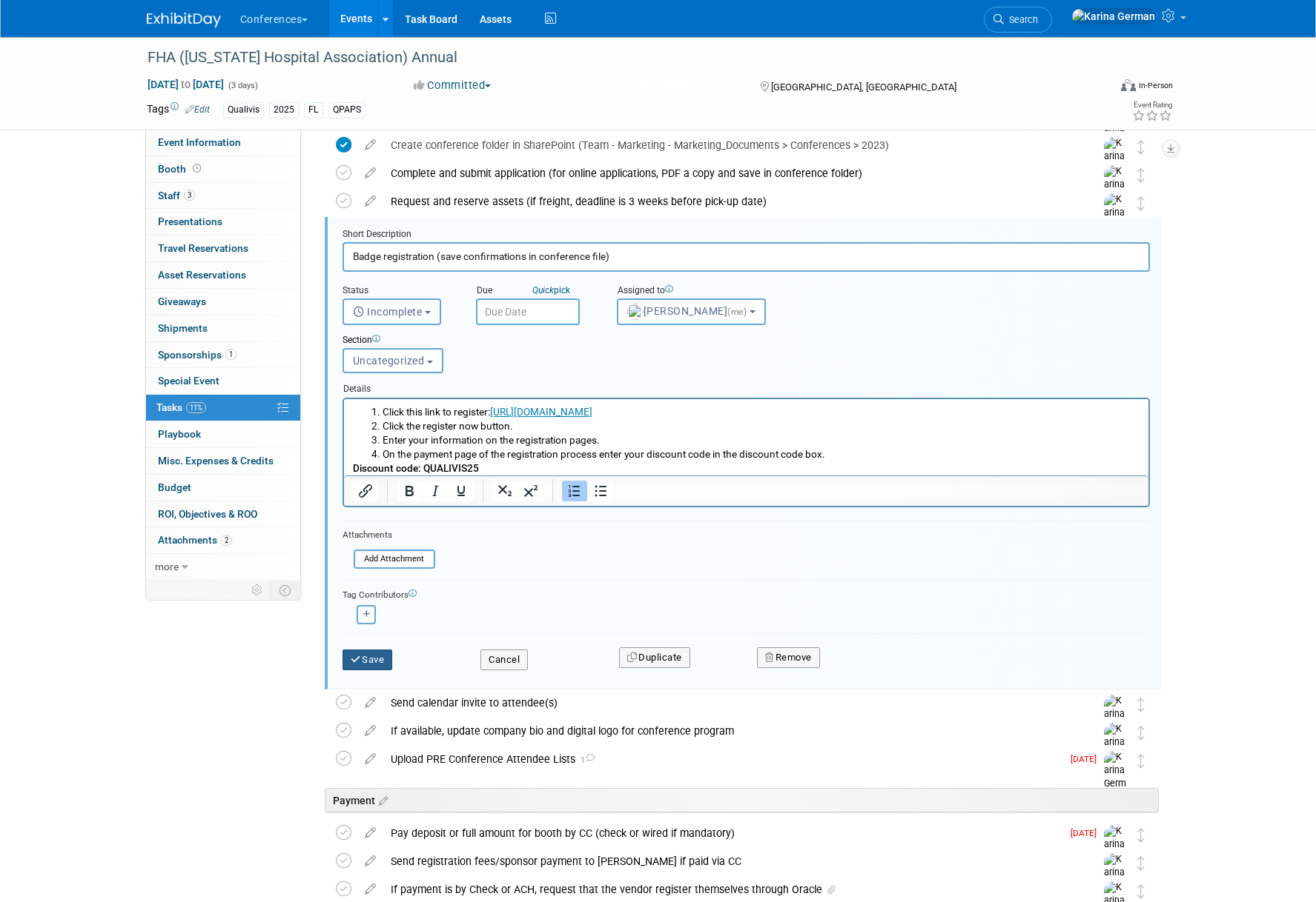
click at [377, 658] on button "Save" at bounding box center [367, 660] width 51 height 21
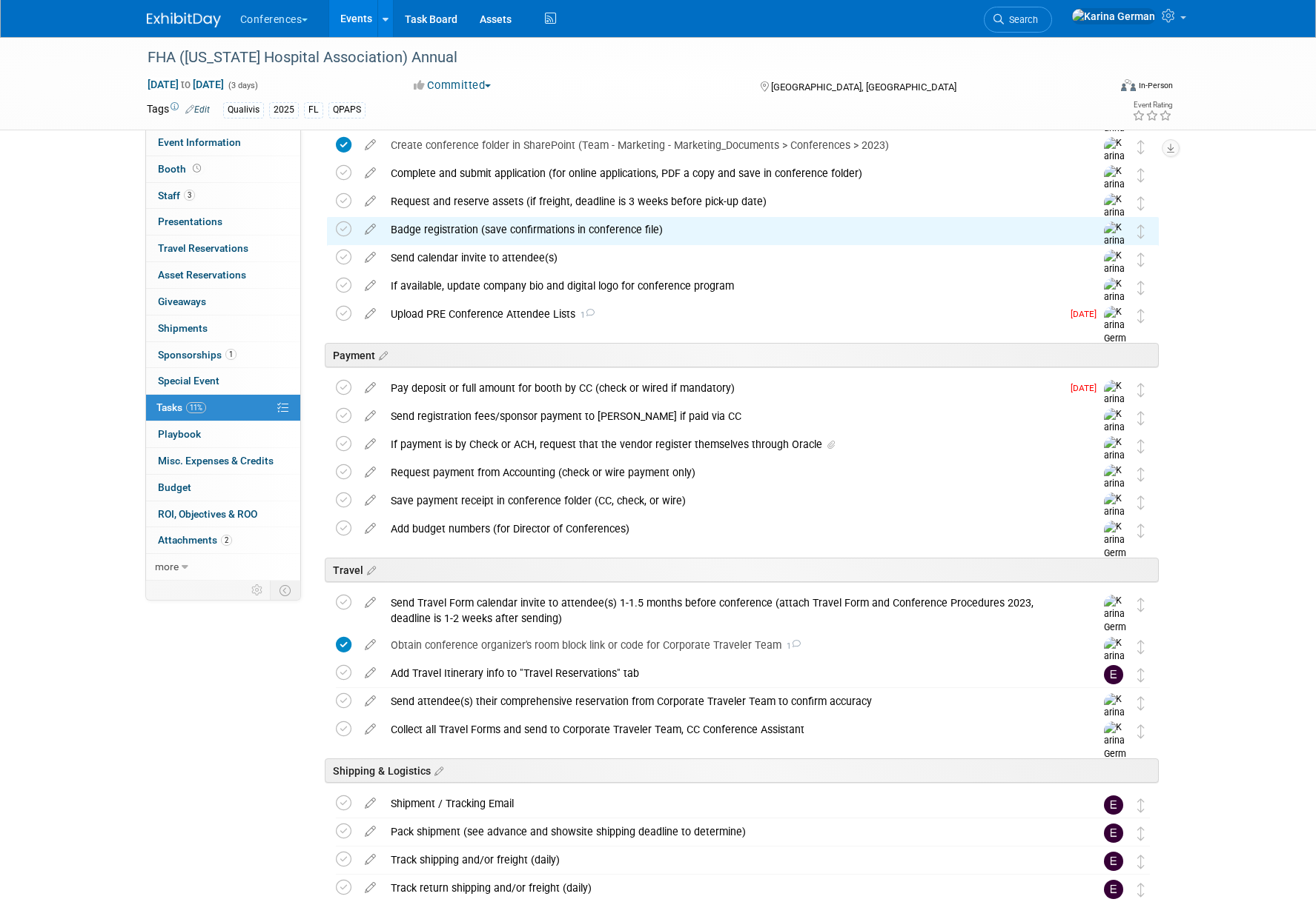
click at [475, 228] on div "Badge registration (save confirmations in conference file)" at bounding box center [728, 230] width 690 height 25
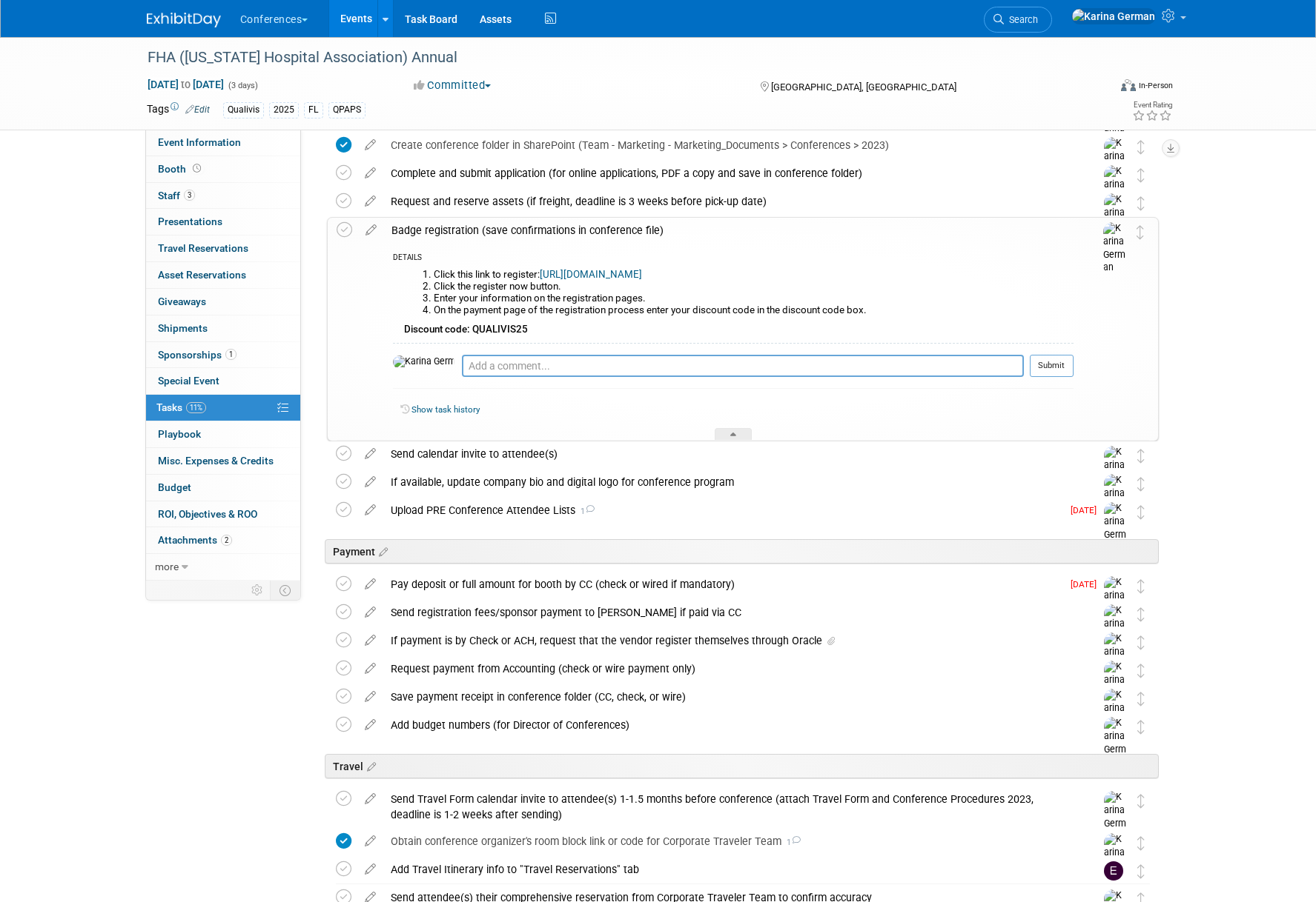
click at [586, 271] on link "[URL][DOMAIN_NAME]" at bounding box center [591, 275] width 103 height 11
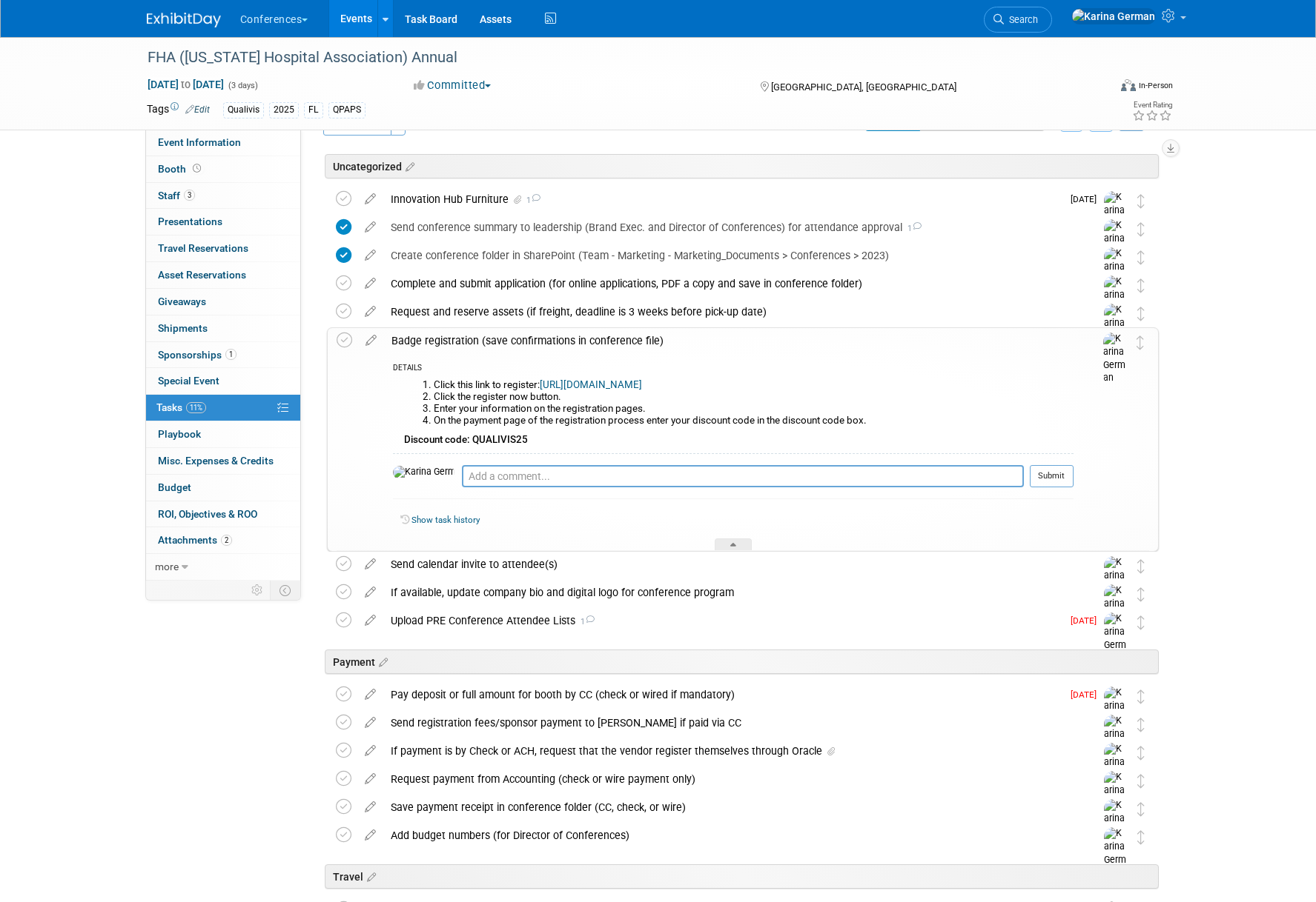
scroll to position [23, 0]
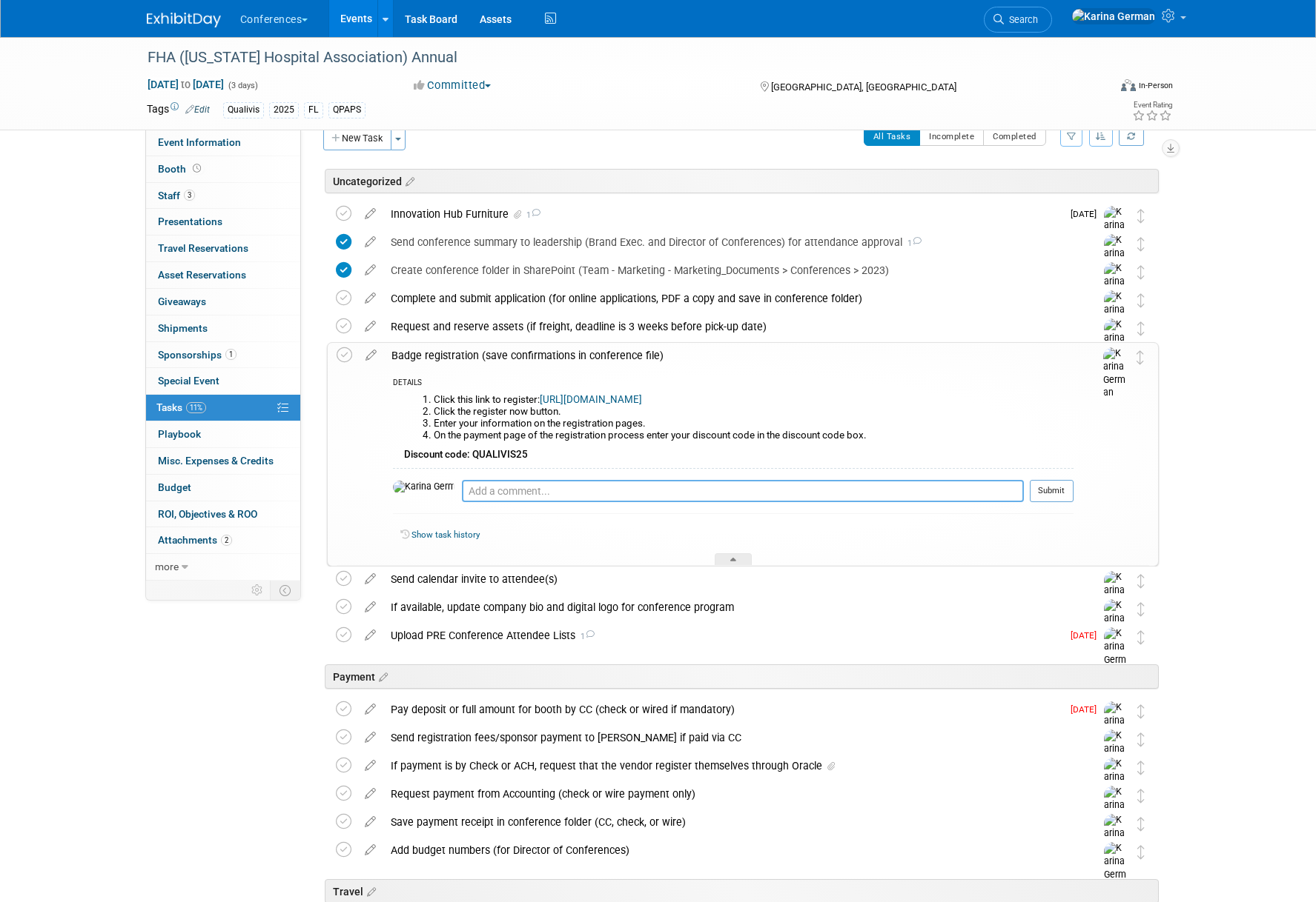
click at [473, 497] on textarea at bounding box center [742, 491] width 561 height 23
type textarea "W"
type textarea "a"
type textarea "waiting on team to confirm dinner entree for 10/8"
click at [1045, 495] on button "Submit" at bounding box center [1051, 491] width 43 height 23
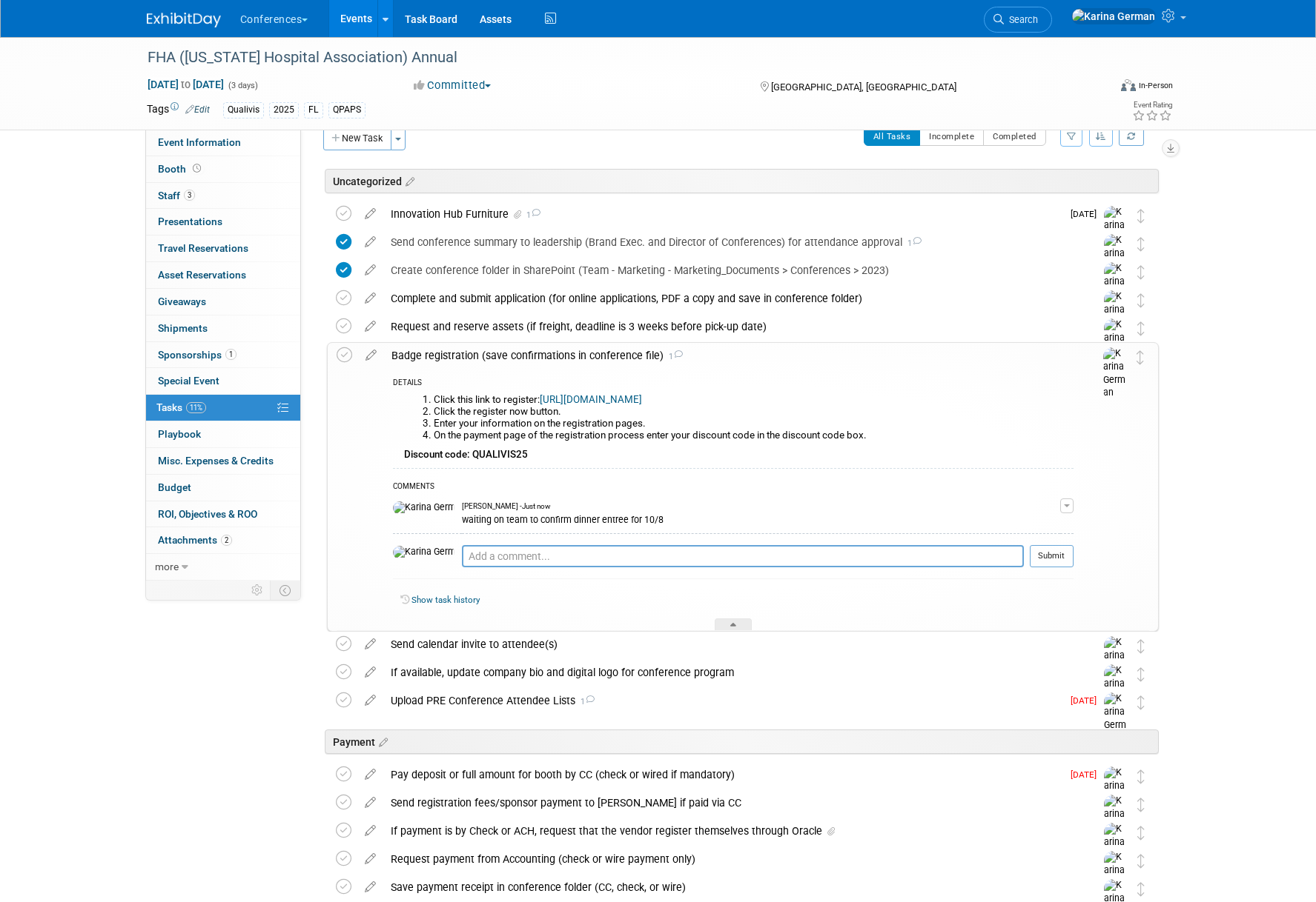
click at [466, 360] on div "Badge registration (save confirmations in conference file) 1" at bounding box center [729, 355] width 690 height 25
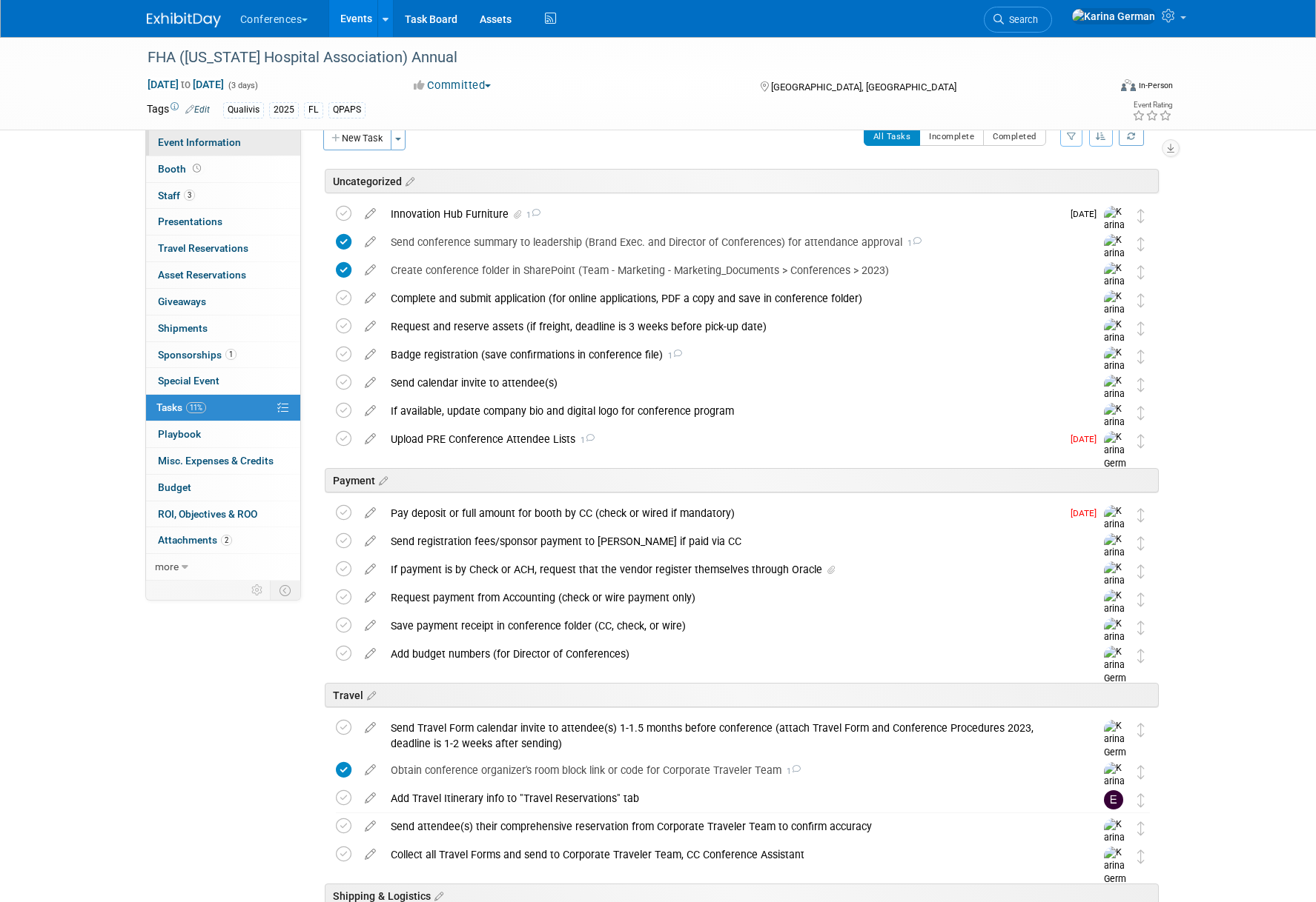
click at [228, 144] on span "Event Information" at bounding box center [200, 142] width 83 height 12
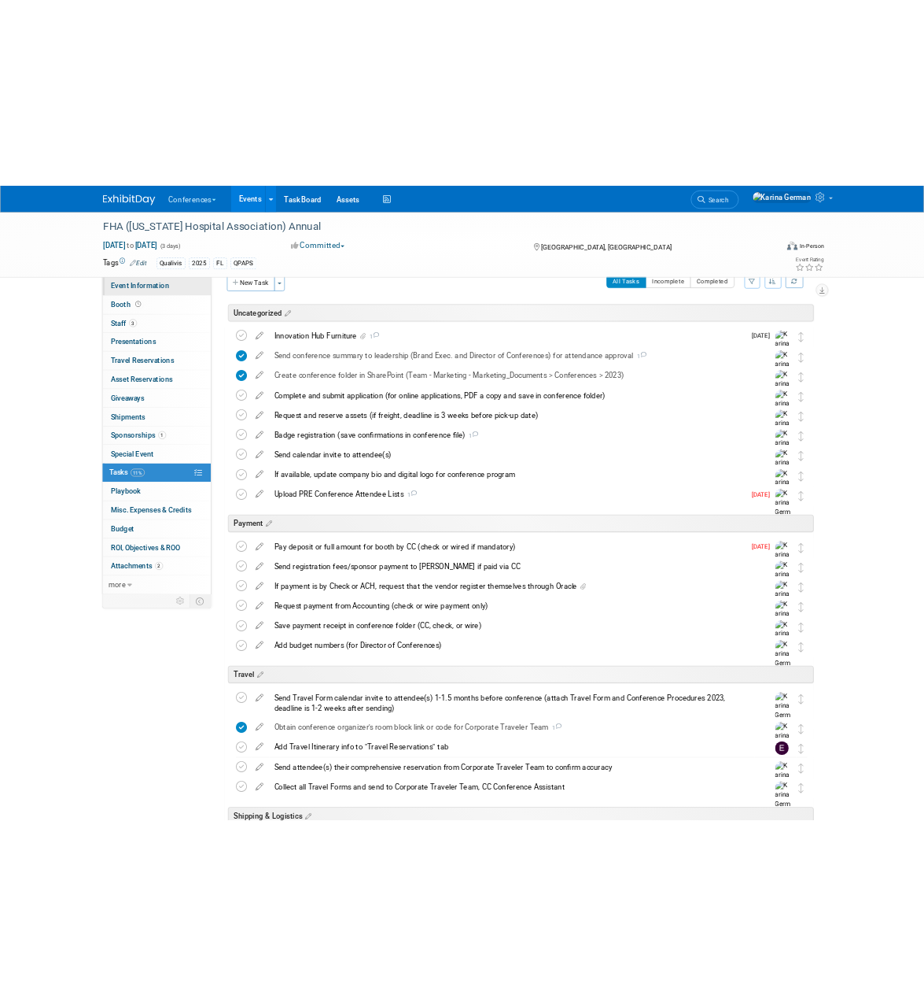
scroll to position [0, 0]
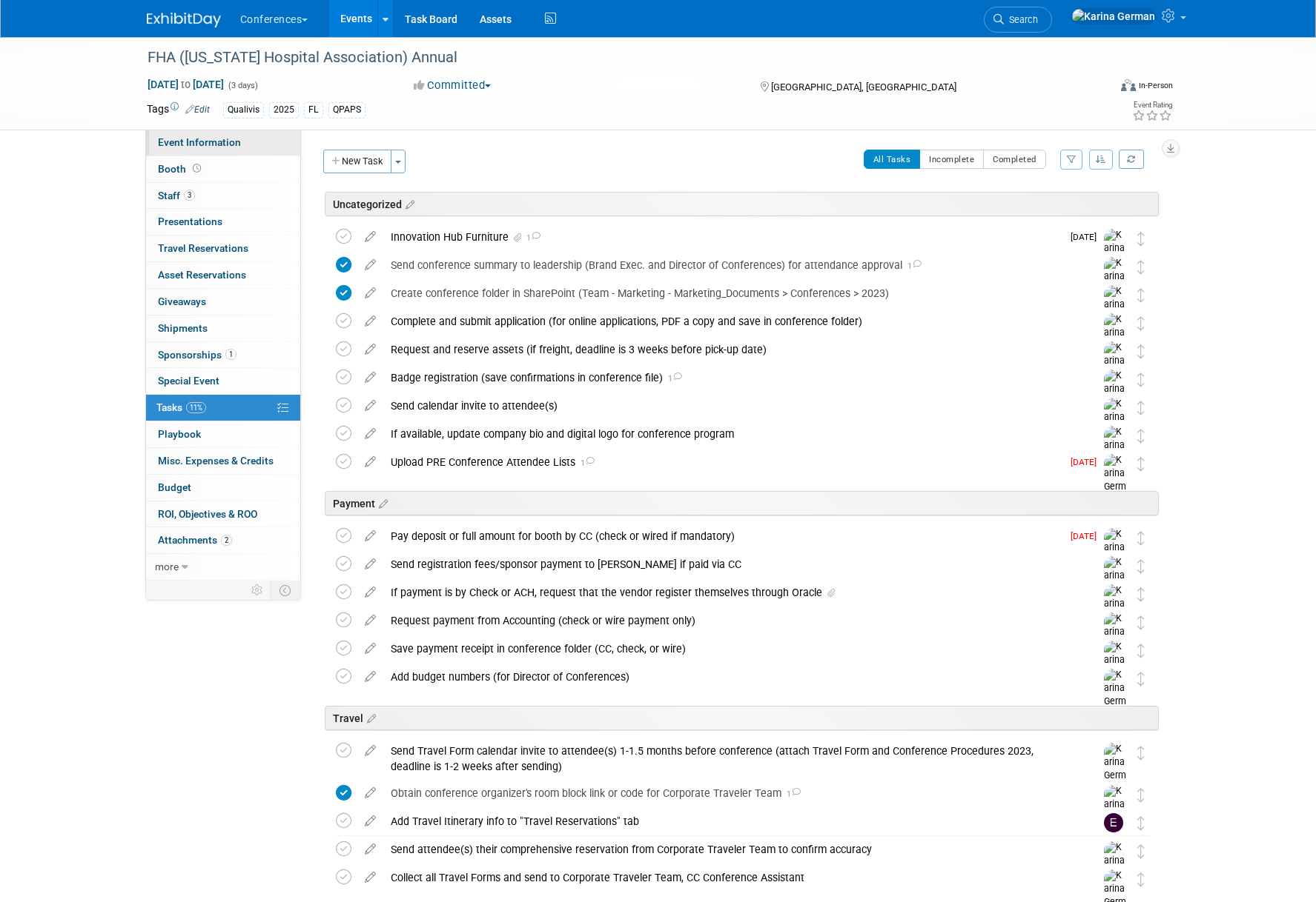
select select "Qualivis"
select select "Client-facing"
select select "Karina"
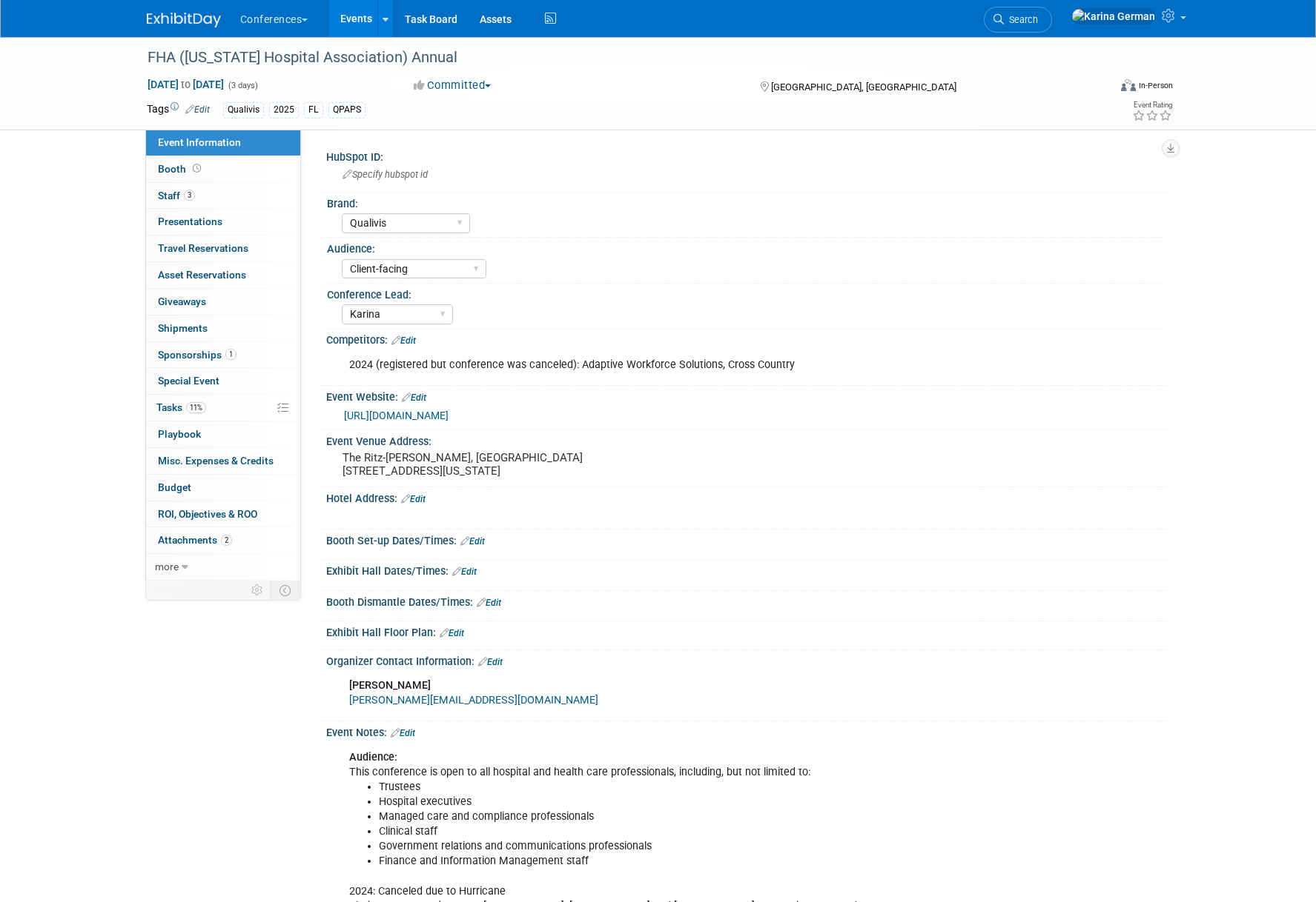
click at [563, 422] on div "[URL][DOMAIN_NAME]" at bounding box center [751, 416] width 815 height 17
click at [448, 415] on link "[URL][DOMAIN_NAME]" at bounding box center [396, 415] width 105 height 12
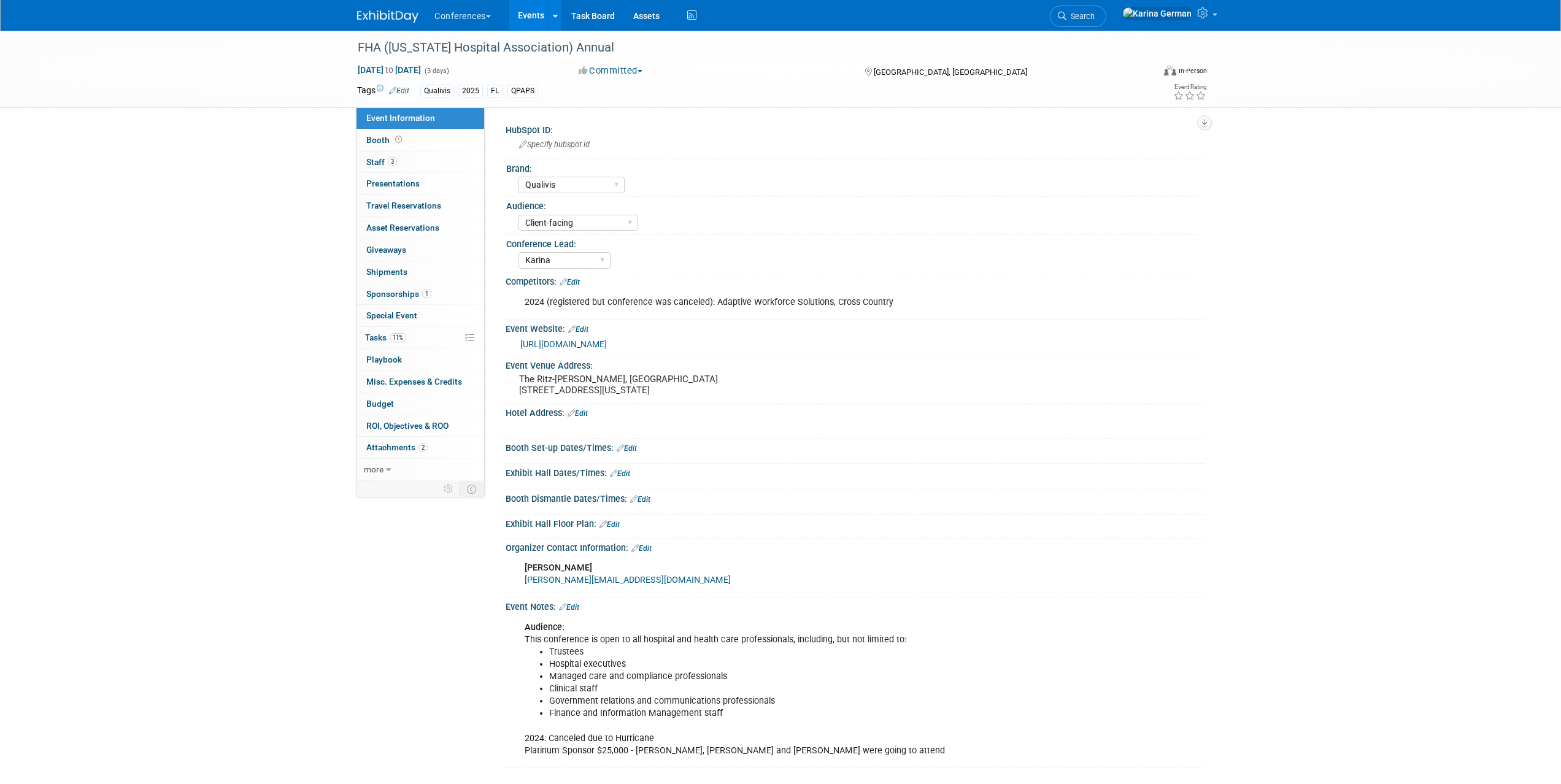
drag, startPoint x: 1558, startPoint y: 53, endPoint x: 1547, endPoint y: 53, distance: 11.0
click at [1088, 53] on div "FHA ([US_STATE] Hospital Association) Annual [DATE] to [DATE] (3 days) [DATE] t…" at bounding box center [780, 69] width 1561 height 77
